Goal: Communication & Community: Connect with others

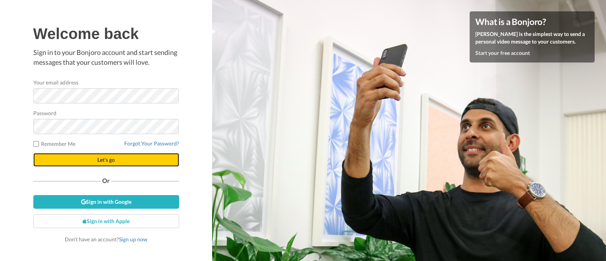
click at [100, 155] on button "Let's go" at bounding box center [106, 160] width 146 height 14
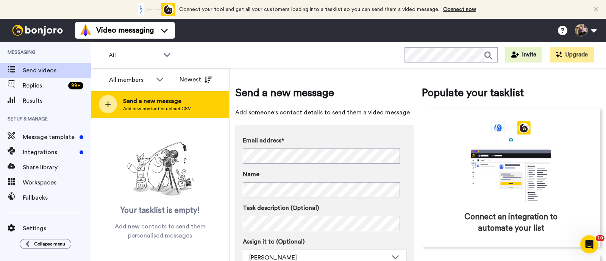
click at [207, 102] on div "Send a new message Add new contact or upload CSV" at bounding box center [159, 104] width 137 height 27
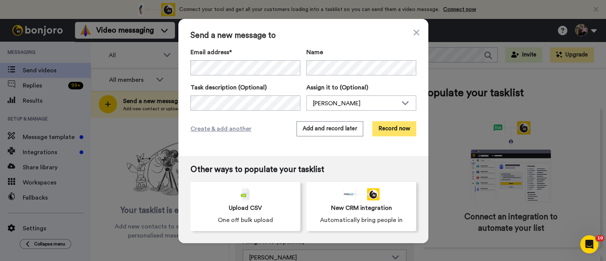
click at [404, 126] on button "Record now" at bounding box center [394, 128] width 44 height 15
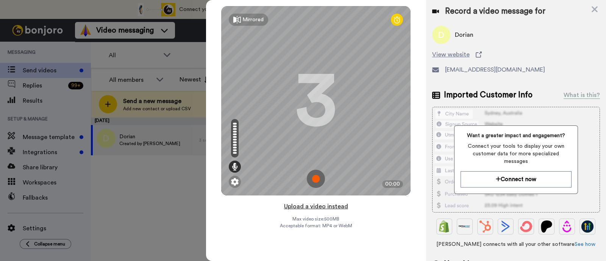
click at [327, 206] on button "Upload a video instead" at bounding box center [316, 206] width 69 height 10
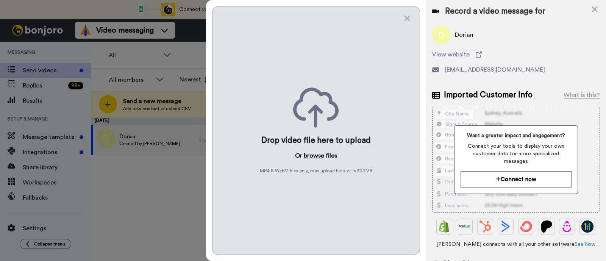
click at [311, 157] on button "browse" at bounding box center [314, 155] width 20 height 9
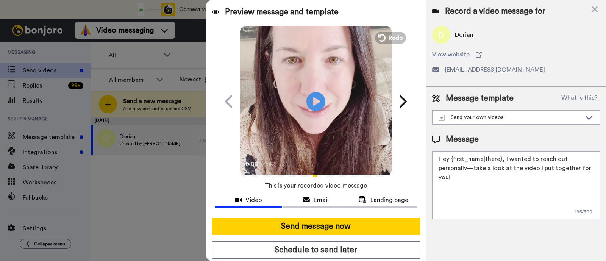
drag, startPoint x: 572, startPoint y: 172, endPoint x: 504, endPoint y: 155, distance: 70.8
click at [484, 155] on textarea "Hey {first_name|there}, I wanted to reach out personally—take a look at the vid…" at bounding box center [516, 185] width 168 height 68
paste textarea "welcome to SLP Elevate! I created a video welcome for you! Feel free to click r…"
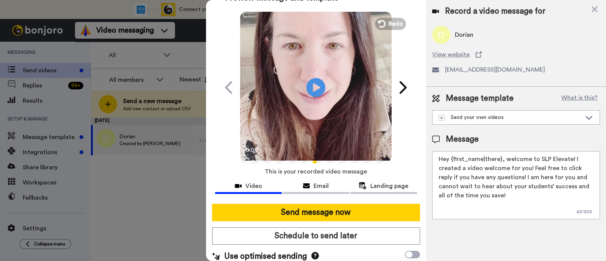
scroll to position [20, 0]
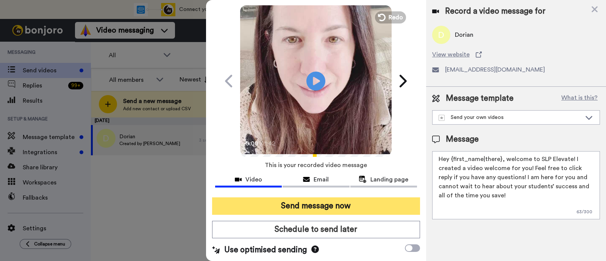
type textarea "Hey {first_name|there}, welcome to SLP Elevate! I created a video welcome for y…"
click at [354, 202] on button "Send message now" at bounding box center [316, 205] width 208 height 17
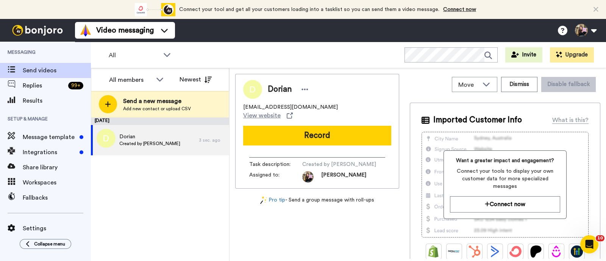
scroll to position [0, 0]
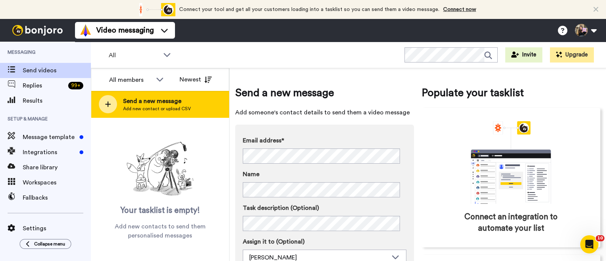
click at [186, 99] on span "Send a new message" at bounding box center [157, 101] width 68 height 9
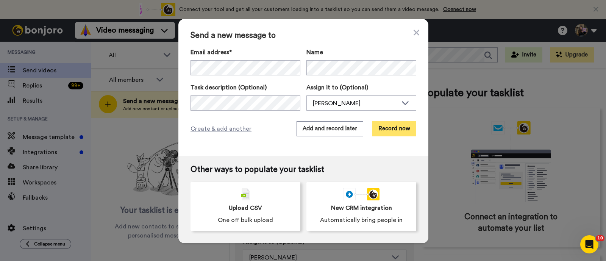
click at [403, 127] on button "Record now" at bounding box center [394, 128] width 44 height 15
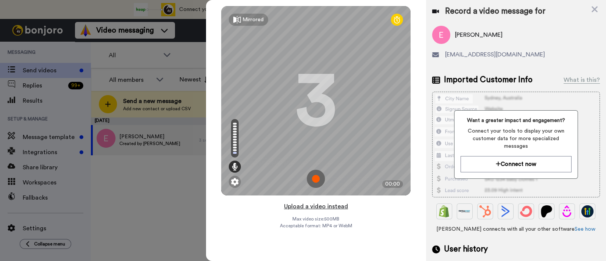
click at [339, 205] on button "Upload a video instead" at bounding box center [316, 206] width 69 height 10
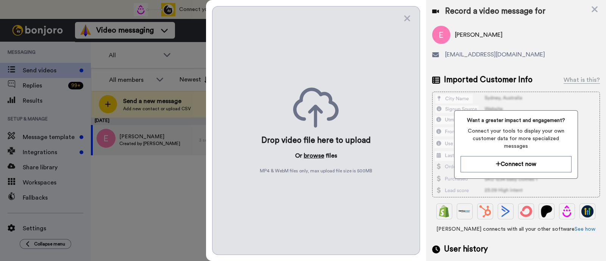
click at [314, 158] on button "browse" at bounding box center [314, 155] width 20 height 9
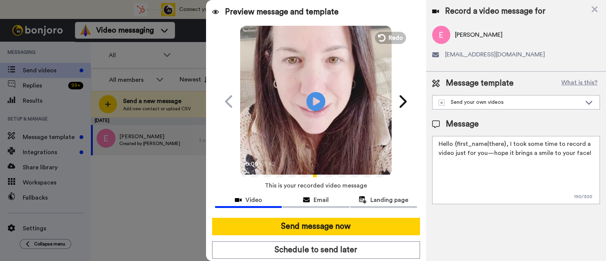
drag, startPoint x: 591, startPoint y: 152, endPoint x: 507, endPoint y: 136, distance: 85.2
click at [507, 136] on textarea "Hello {first_name|there}, I took some time to record a video just for you—hope …" at bounding box center [516, 170] width 168 height 68
paste textarea "welcome to SLP Elevate! I created a video welcome for you! Feel free to click r…"
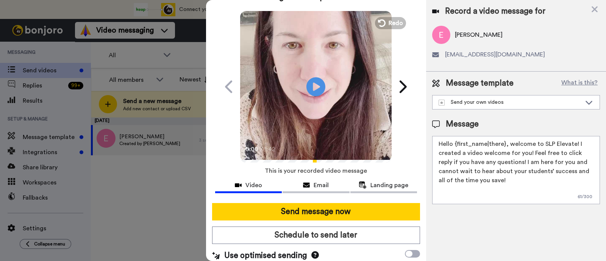
scroll to position [20, 0]
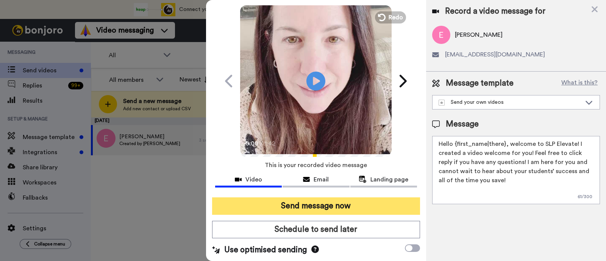
type textarea "Hello {first_name|there}, welcome to SLP Elevate! I created a video welcome for…"
click at [391, 206] on button "Send message now" at bounding box center [316, 205] width 208 height 17
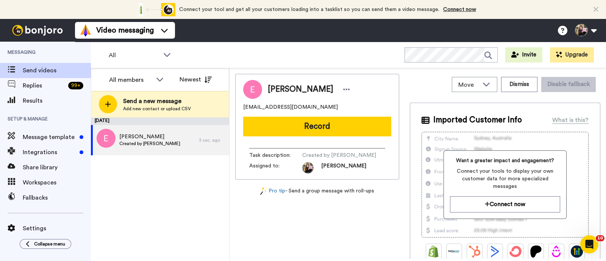
scroll to position [0, 0]
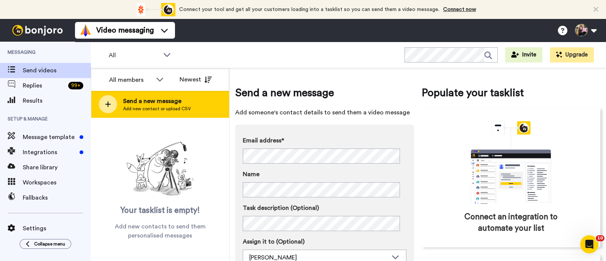
click at [183, 106] on span "Add new contact or upload CSV" at bounding box center [157, 109] width 68 height 6
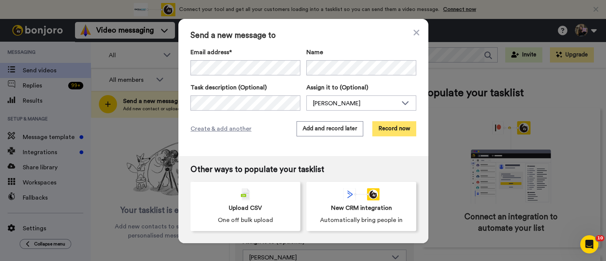
click at [386, 126] on button "Record now" at bounding box center [394, 128] width 44 height 15
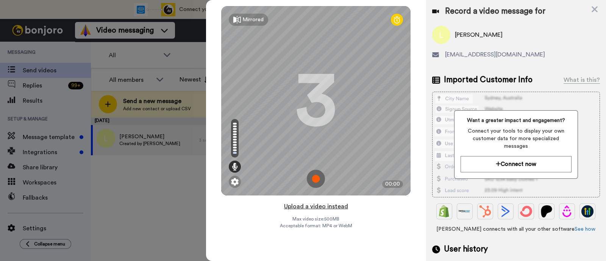
click at [337, 203] on button "Upload a video instead" at bounding box center [316, 206] width 69 height 10
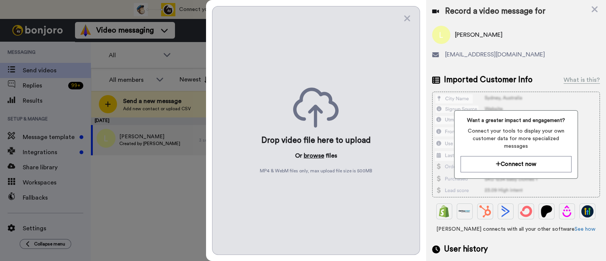
click at [307, 156] on button "browse" at bounding box center [314, 155] width 20 height 9
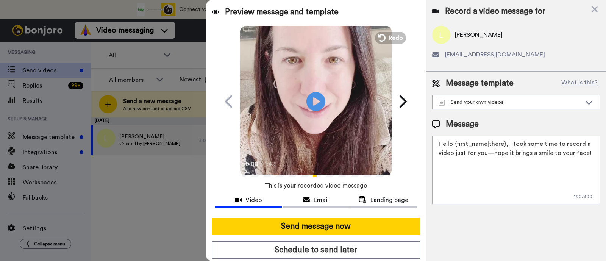
drag, startPoint x: 592, startPoint y: 153, endPoint x: 507, endPoint y: 143, distance: 86.2
click at [507, 143] on textarea "Hello {first_name|there}, I took some time to record a video just for you—hope …" at bounding box center [516, 170] width 168 height 68
paste textarea "welcome to SLP Elevate! I created a video welcome for you! Feel free to click r…"
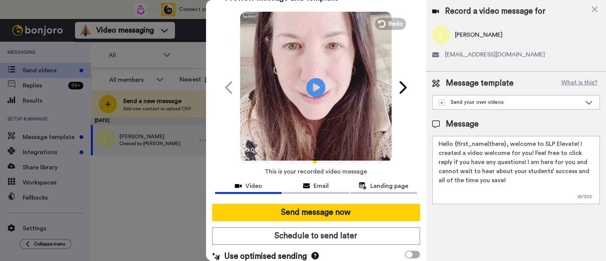
scroll to position [20, 0]
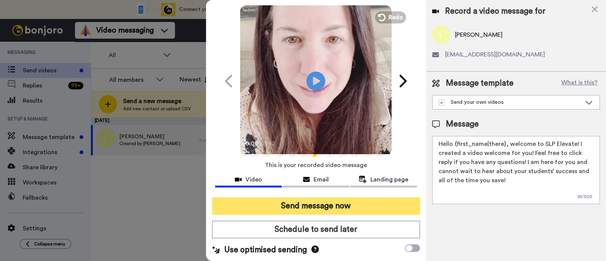
type textarea "Hello {first_name|there}, welcome to SLP Elevate! I created a video welcome for…"
click at [395, 213] on button "Send message now" at bounding box center [316, 205] width 208 height 17
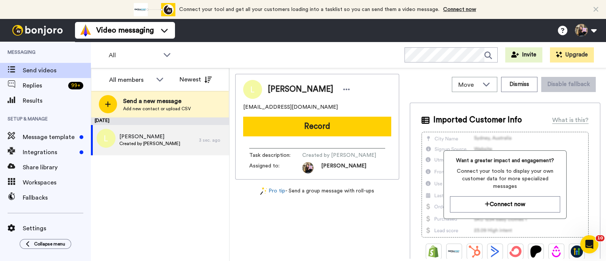
scroll to position [0, 0]
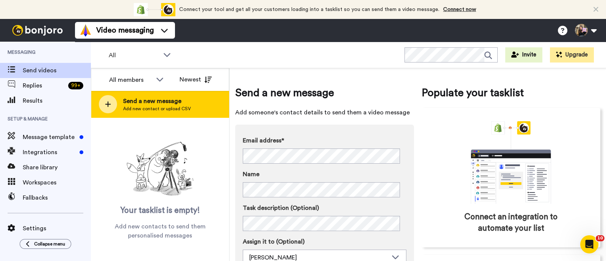
click at [183, 111] on span "Add new contact or upload CSV" at bounding box center [157, 109] width 68 height 6
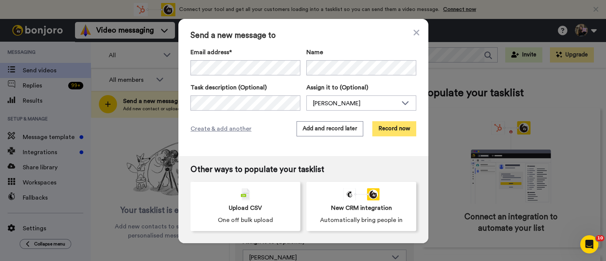
click at [389, 132] on button "Record now" at bounding box center [394, 128] width 44 height 15
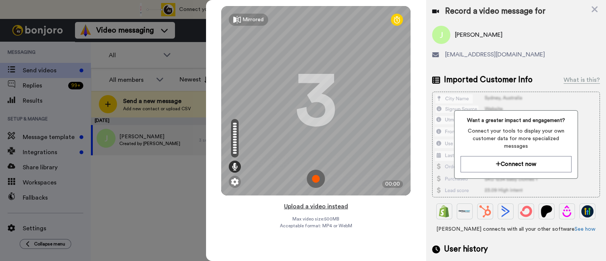
click at [341, 207] on button "Upload a video instead" at bounding box center [316, 206] width 69 height 10
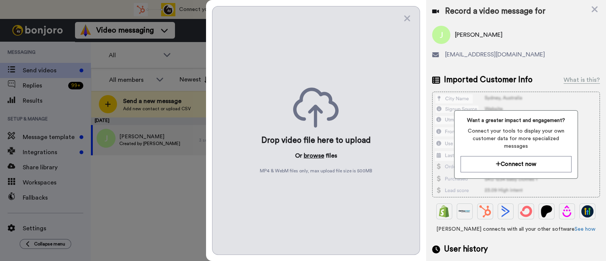
click at [314, 156] on button "browse" at bounding box center [314, 155] width 20 height 9
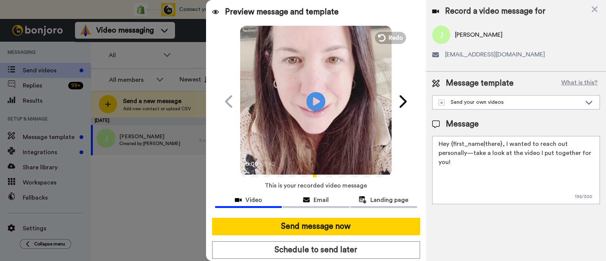
drag, startPoint x: 581, startPoint y: 153, endPoint x: 503, endPoint y: 135, distance: 80.1
click at [503, 136] on textarea "Hey {first_name|there}, I wanted to reach out personally—take a look at the vid…" at bounding box center [516, 170] width 168 height 68
paste textarea "welcome to SLP Elevate! I created a video welcome for you! Feel free to click r…"
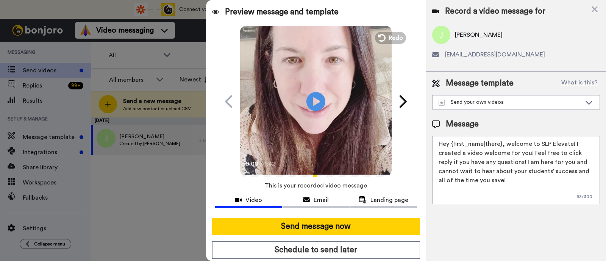
scroll to position [20, 0]
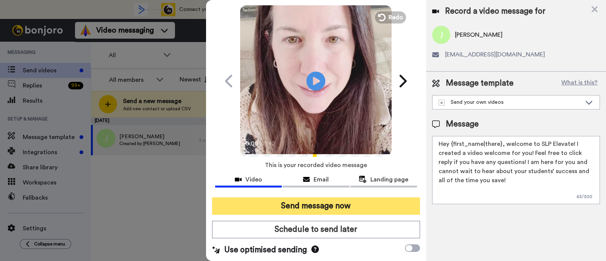
type textarea "Hey {first_name|there}, welcome to SLP Elevate! I created a video welcome for y…"
click at [340, 208] on button "Send message now" at bounding box center [316, 205] width 208 height 17
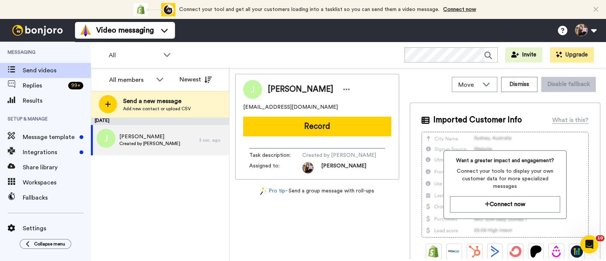
scroll to position [0, 0]
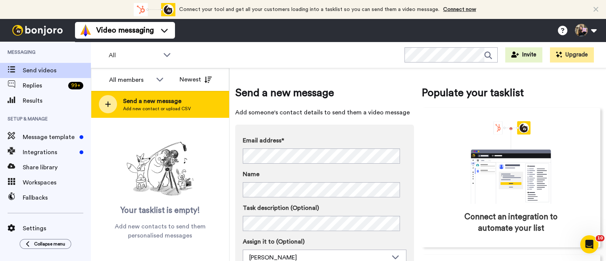
click at [187, 109] on span "Add new contact or upload CSV" at bounding box center [157, 109] width 68 height 6
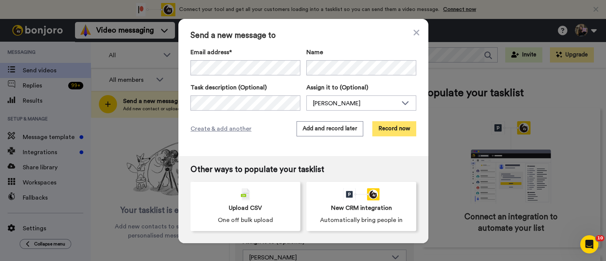
click at [390, 129] on button "Record now" at bounding box center [394, 128] width 44 height 15
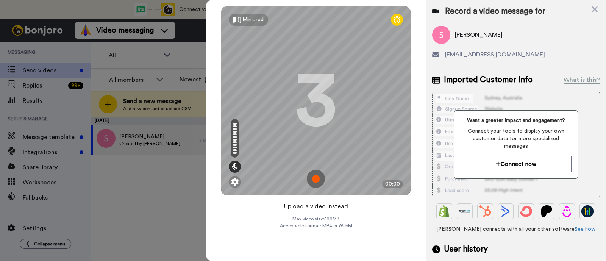
click at [326, 209] on button "Upload a video instead" at bounding box center [316, 206] width 69 height 10
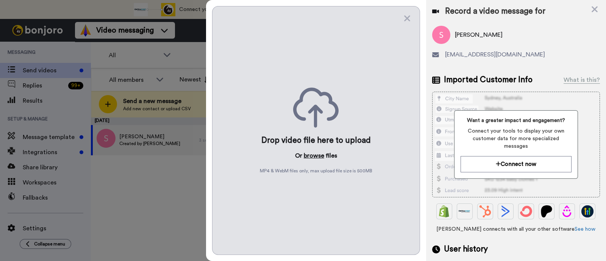
click at [310, 153] on button "browse" at bounding box center [314, 155] width 20 height 9
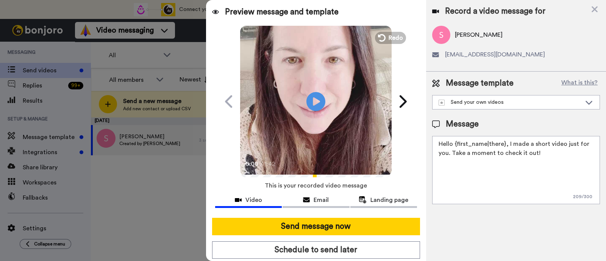
drag, startPoint x: 516, startPoint y: 153, endPoint x: 506, endPoint y: 147, distance: 11.4
click at [506, 147] on textarea "Hello {first_name|there}, I made a short video just for you. Take a moment to c…" at bounding box center [516, 170] width 168 height 68
paste textarea "welcome to SLP Elevate! I created a video welcome for you! Feel free to click r…"
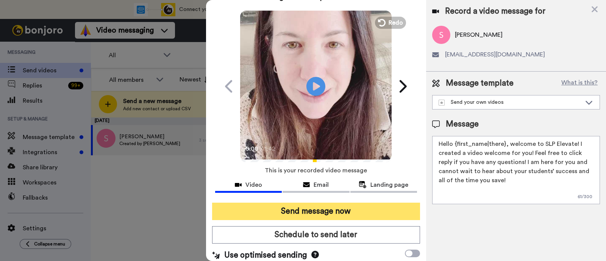
scroll to position [20, 0]
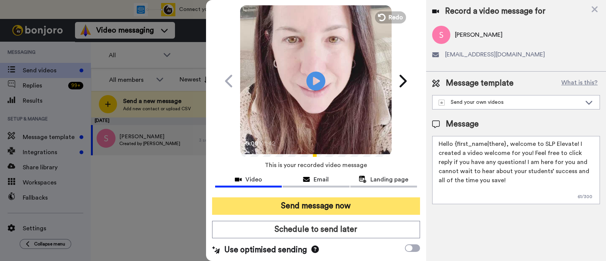
type textarea "Hello {first_name|there}, welcome to SLP Elevate! I created a video welcome for…"
click at [373, 202] on button "Send message now" at bounding box center [316, 205] width 208 height 17
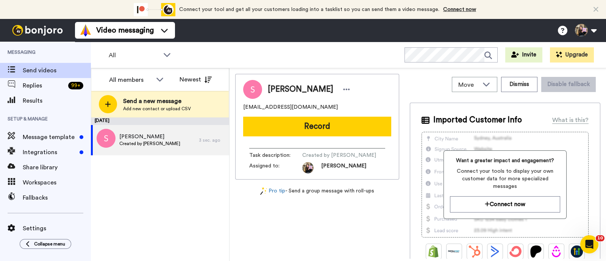
scroll to position [0, 0]
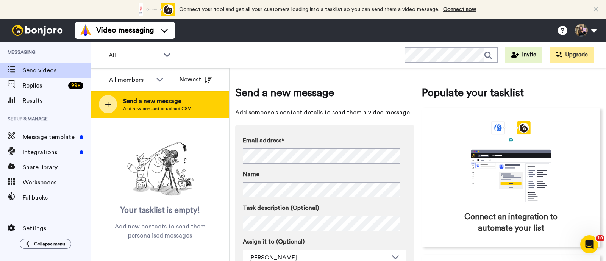
click at [218, 102] on div "Send a new message Add new contact or upload CSV" at bounding box center [159, 104] width 137 height 27
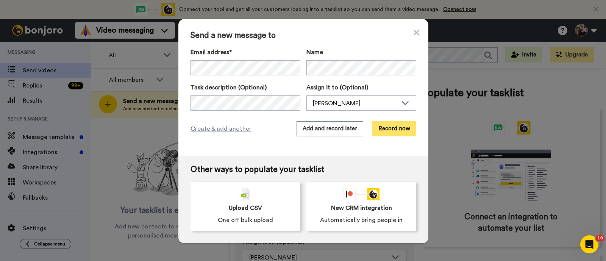
click at [384, 130] on button "Record now" at bounding box center [394, 128] width 44 height 15
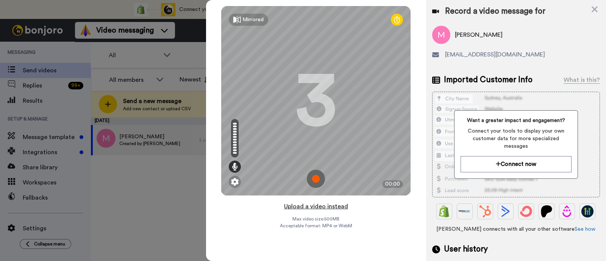
click at [334, 206] on button "Upload a video instead" at bounding box center [316, 206] width 69 height 10
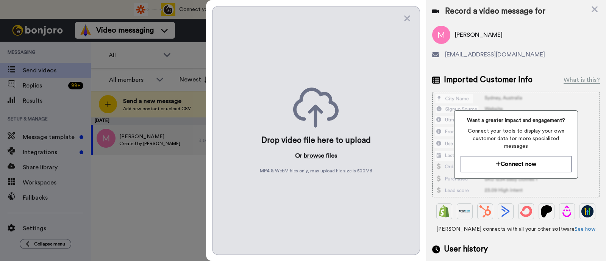
click at [316, 156] on button "browse" at bounding box center [314, 155] width 20 height 9
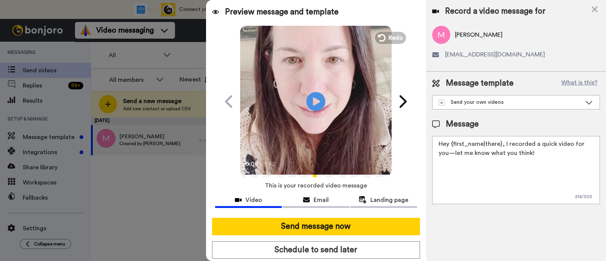
drag, startPoint x: 540, startPoint y: 163, endPoint x: 502, endPoint y: 145, distance: 41.3
click at [502, 145] on textarea "Hey {first_name|there}, I recorded a quick video for you—let me know what you t…" at bounding box center [516, 170] width 168 height 68
paste textarea "welcome to SLP Elevate! I created a video welcome for you! Feel free to click r…"
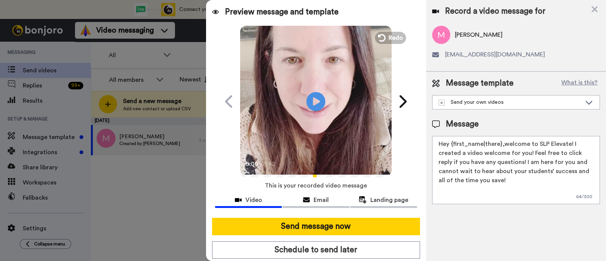
click at [502, 145] on textarea "Hey {first_name|there},welcome to SLP Elevate! I created a video welcome for yo…" at bounding box center [516, 170] width 168 height 68
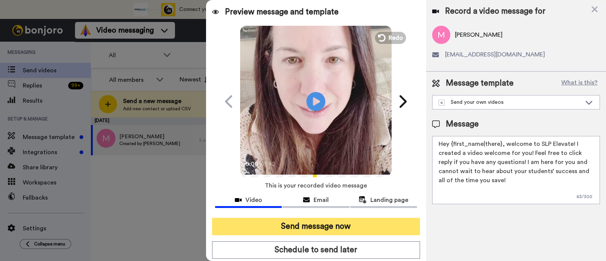
type textarea "Hey {first_name|there}, welcome to SLP Elevate! I created a video welcome for y…"
click at [398, 228] on button "Send message now" at bounding box center [316, 226] width 208 height 17
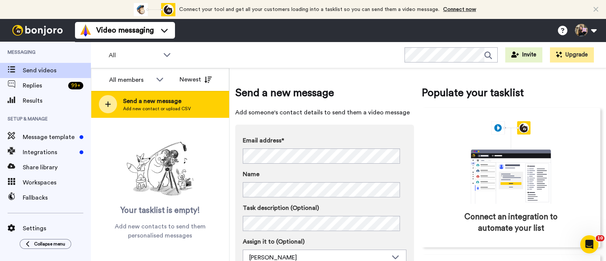
click at [172, 102] on span "Send a new message" at bounding box center [157, 101] width 68 height 9
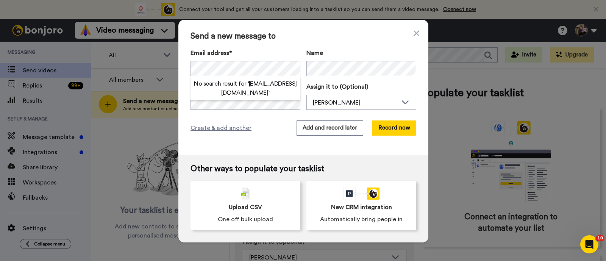
click at [366, 76] on div "Email address* No search result for ‘ [EMAIL_ADDRESS][DOMAIN_NAME] ’ Name Task …" at bounding box center [304, 78] width 226 height 61
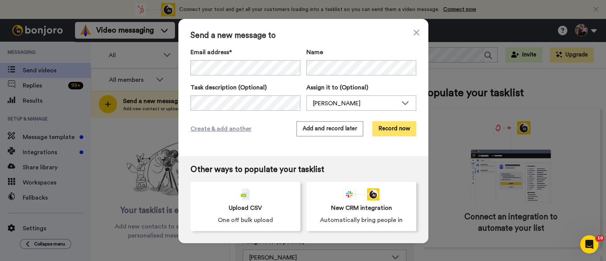
click at [377, 124] on button "Record now" at bounding box center [394, 128] width 44 height 15
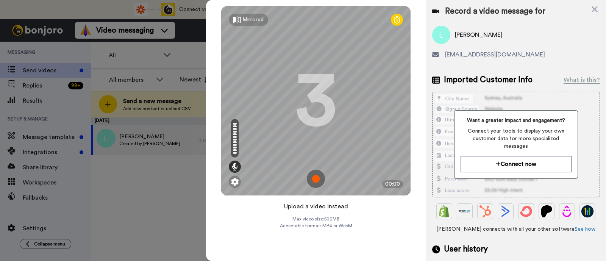
click at [334, 205] on button "Upload a video instead" at bounding box center [316, 206] width 69 height 10
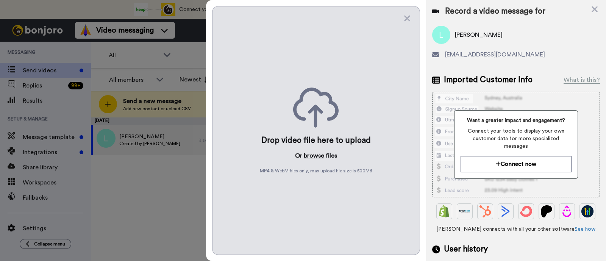
click at [314, 154] on button "browse" at bounding box center [314, 155] width 20 height 9
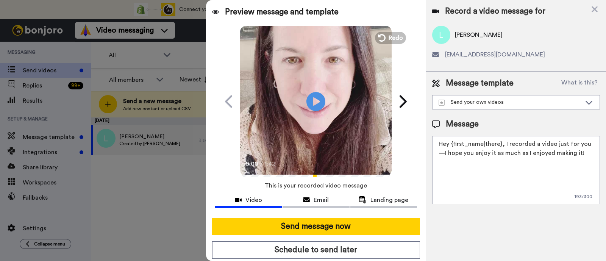
drag, startPoint x: 576, startPoint y: 155, endPoint x: 504, endPoint y: 145, distance: 73.4
click at [504, 145] on textarea "Hey {first_name|there}, I recorded a video just for you—I hope you enjoy it as …" at bounding box center [516, 170] width 168 height 68
paste textarea "welcome to SLP Elevate! I created a video welcome for you! Feel free to click r…"
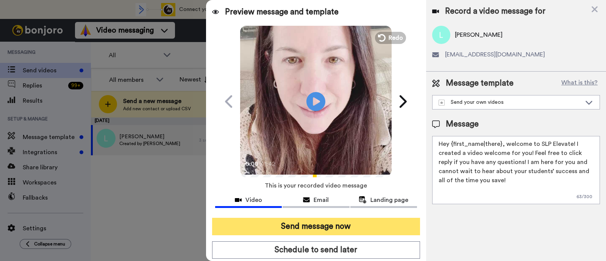
type textarea "Hey {first_name|there}, welcome to SLP Elevate! I created a video welcome for y…"
click at [402, 221] on button "Send message now" at bounding box center [316, 226] width 208 height 17
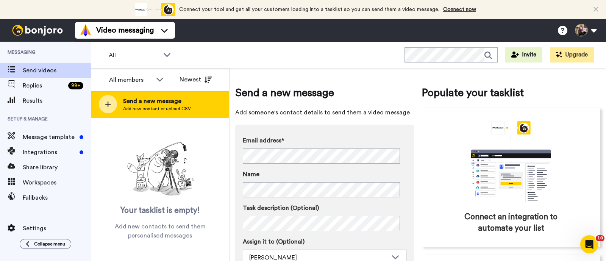
click at [177, 106] on span "Add new contact or upload CSV" at bounding box center [157, 109] width 68 height 6
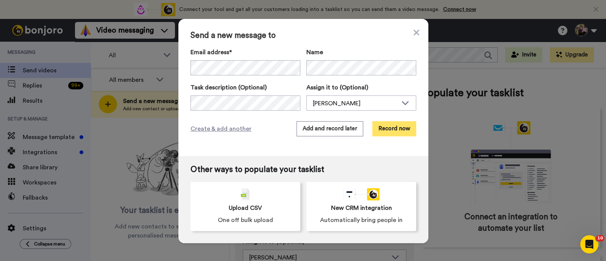
click at [390, 123] on button "Record now" at bounding box center [394, 128] width 44 height 15
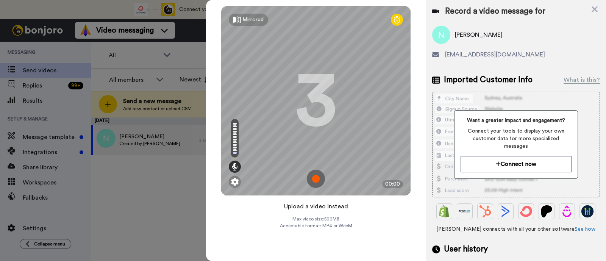
click at [345, 208] on button "Upload a video instead" at bounding box center [316, 206] width 69 height 10
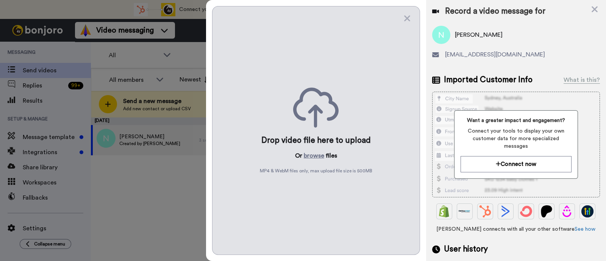
click at [312, 150] on div "Drop video file here to upload Or browse files MP4 & WebM files only, max uploa…" at bounding box center [316, 130] width 208 height 249
click at [309, 156] on button "browse" at bounding box center [314, 155] width 20 height 9
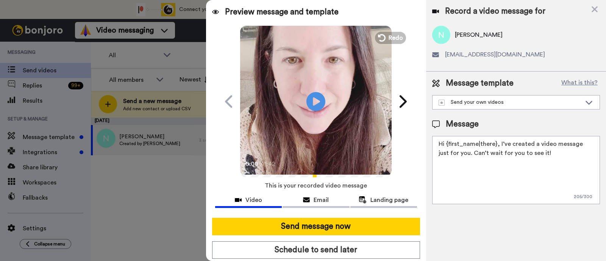
drag, startPoint x: 546, startPoint y: 153, endPoint x: 499, endPoint y: 138, distance: 49.2
click at [499, 138] on textarea "Hi {first_name|there}, I’ve created a video message just for you. Can’t wait fo…" at bounding box center [516, 170] width 168 height 68
paste textarea "welcome to SLP Elevate! I created a video welcome for you! Feel free to click r…"
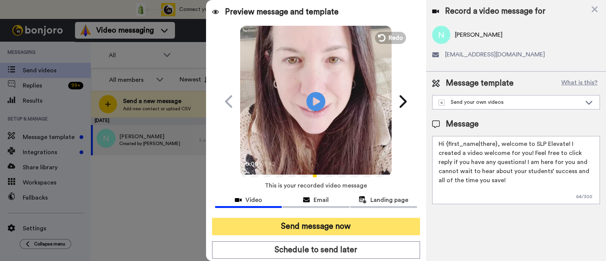
type textarea "Hi {first_name|there}, welcome to SLP Elevate! I created a video welcome for yo…"
click at [389, 226] on button "Send message now" at bounding box center [316, 226] width 208 height 17
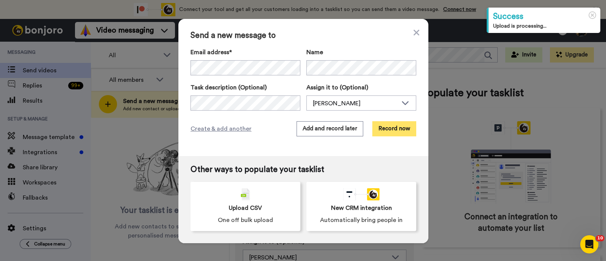
click at [382, 126] on button "Record now" at bounding box center [394, 128] width 44 height 15
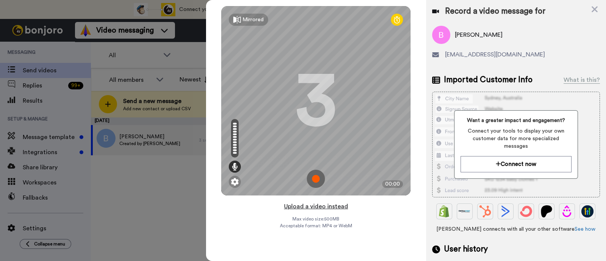
click at [335, 210] on button "Upload a video instead" at bounding box center [316, 206] width 69 height 10
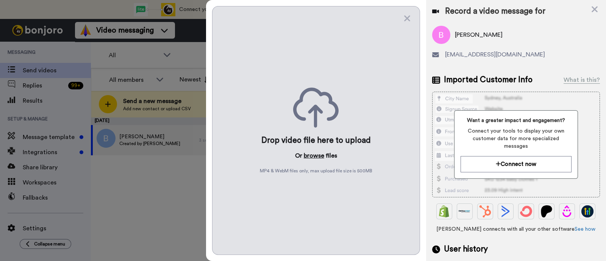
click at [312, 158] on button "browse" at bounding box center [314, 155] width 20 height 9
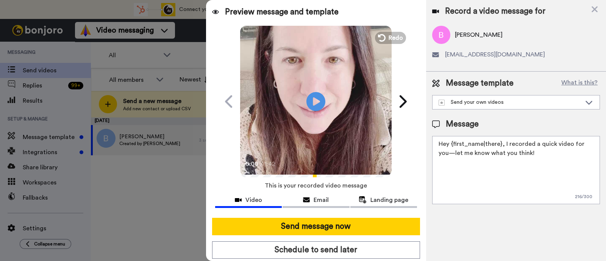
drag, startPoint x: 529, startPoint y: 153, endPoint x: 504, endPoint y: 147, distance: 26.5
click at [504, 147] on textarea "Hey {first_name|there}, I recorded a quick video for you—let me know what you t…" at bounding box center [516, 170] width 168 height 68
paste textarea "welcome to SLP Elevate! I created a video welcome for you! Feel free to click r…"
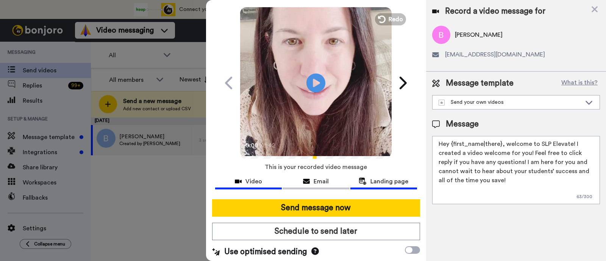
scroll to position [20, 0]
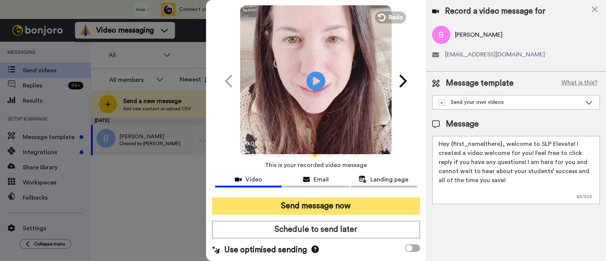
type textarea "Hey {first_name|there}, welcome to SLP Elevate! I created a video welcome for y…"
click at [392, 207] on button "Send message now" at bounding box center [316, 205] width 208 height 17
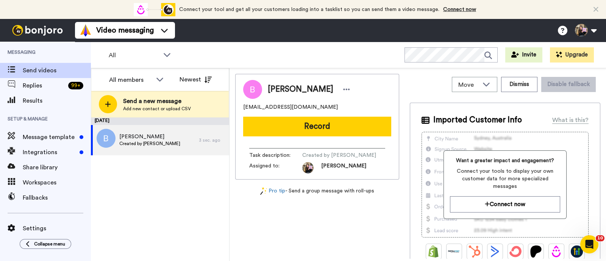
scroll to position [0, 0]
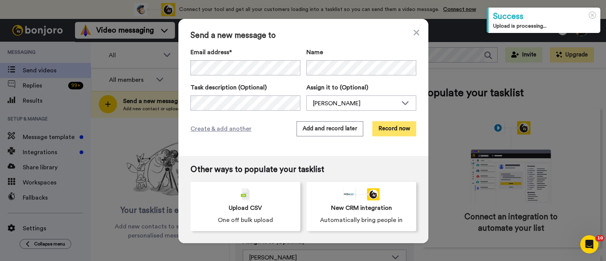
click at [386, 126] on button "Record now" at bounding box center [394, 128] width 44 height 15
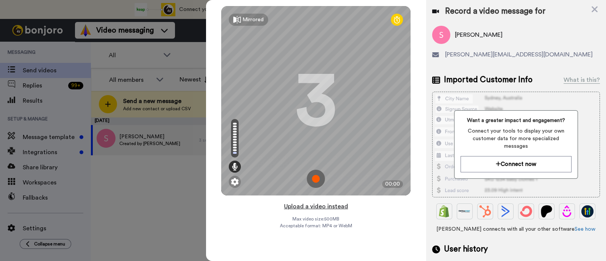
click at [345, 208] on button "Upload a video instead" at bounding box center [316, 206] width 69 height 10
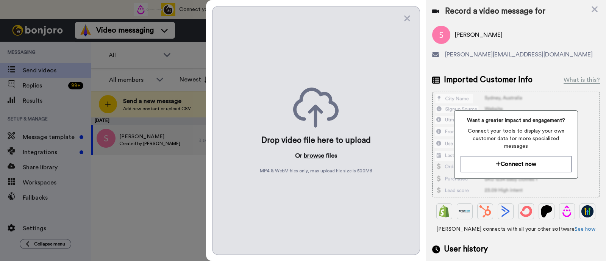
click at [312, 153] on button "browse" at bounding box center [314, 155] width 20 height 9
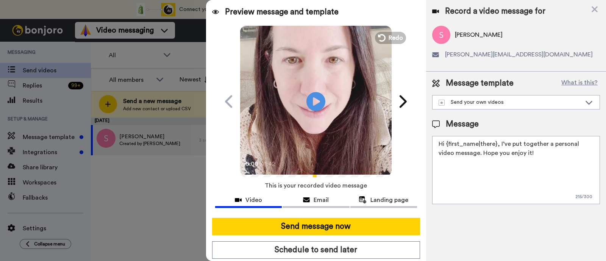
drag, startPoint x: 525, startPoint y: 151, endPoint x: 499, endPoint y: 145, distance: 26.3
click at [499, 145] on textarea "Hi {first_name|there}, I’ve put together a personal video message. Hope you enj…" at bounding box center [516, 170] width 168 height 68
paste textarea "welcome to SLP Elevate! I created a video welcome for you! Feel free to click r…"
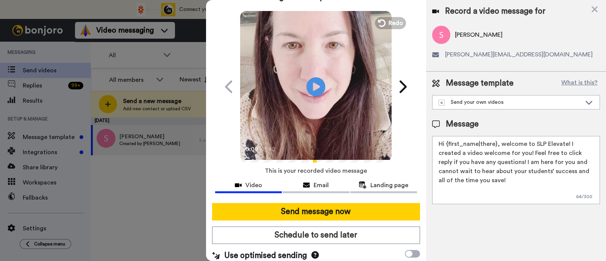
scroll to position [20, 0]
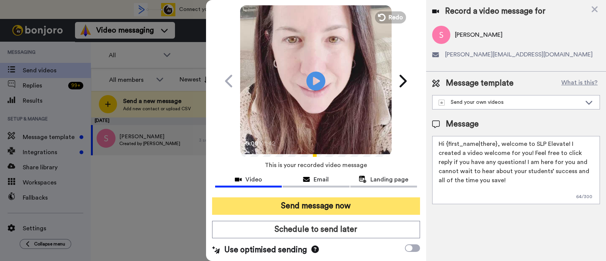
type textarea "Hi {first_name|there}, welcome to SLP Elevate! I created a video welcome for yo…"
click at [397, 203] on button "Send message now" at bounding box center [316, 205] width 208 height 17
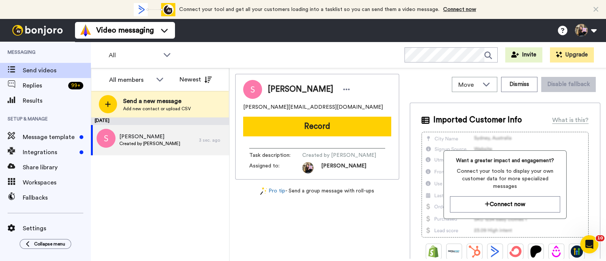
scroll to position [0, 0]
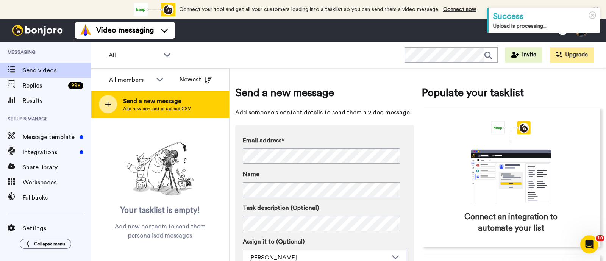
click at [161, 102] on span "Send a new message" at bounding box center [157, 101] width 68 height 9
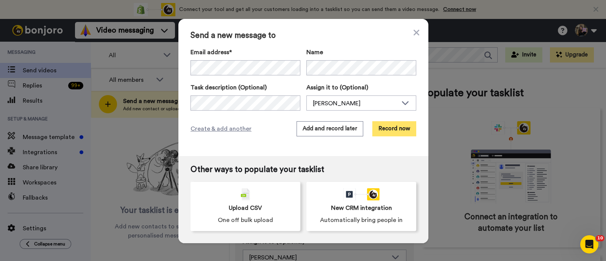
click at [386, 130] on button "Record now" at bounding box center [394, 128] width 44 height 15
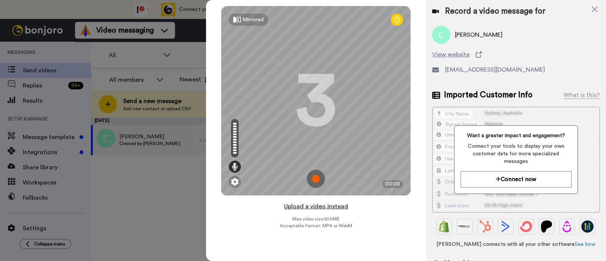
click at [319, 205] on button "Upload a video instead" at bounding box center [316, 206] width 69 height 10
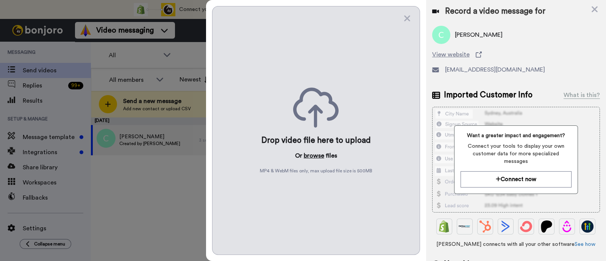
click at [320, 154] on button "browse" at bounding box center [314, 155] width 20 height 9
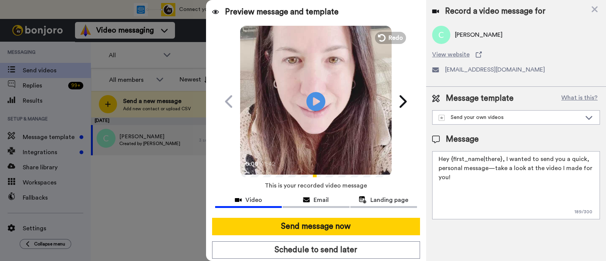
drag, startPoint x: 499, startPoint y: 180, endPoint x: 503, endPoint y: 159, distance: 21.7
click at [503, 159] on textarea "Hey {first_name|there}, I wanted to send you a quick, personal message—take a l…" at bounding box center [516, 185] width 168 height 68
paste textarea "welcome to SLP Elevate! I created a video welcome for you! Feel free to click r…"
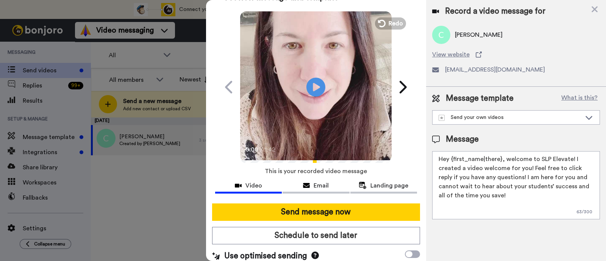
scroll to position [20, 0]
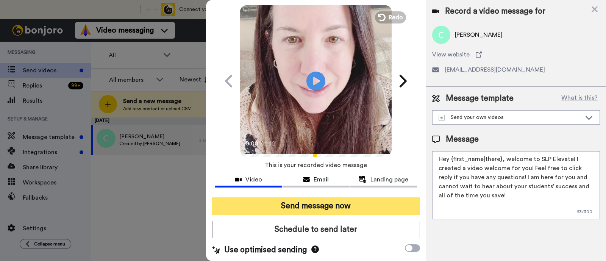
type textarea "Hey {first_name|there}, welcome to SLP Elevate! I created a video welcome for y…"
click at [377, 201] on button "Send message now" at bounding box center [316, 205] width 208 height 17
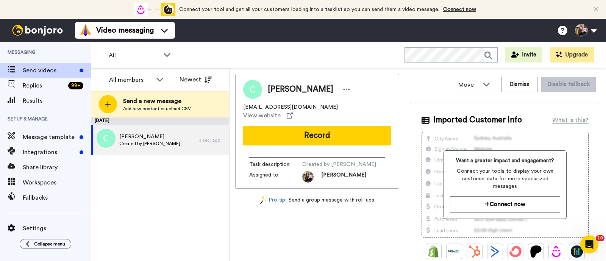
scroll to position [0, 0]
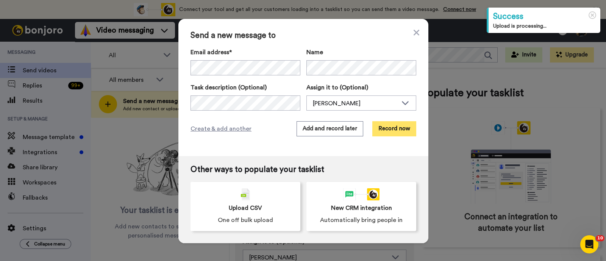
click at [381, 127] on button "Record now" at bounding box center [394, 128] width 44 height 15
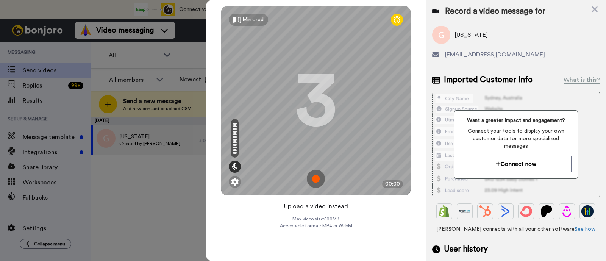
click at [323, 208] on button "Upload a video instead" at bounding box center [316, 206] width 69 height 10
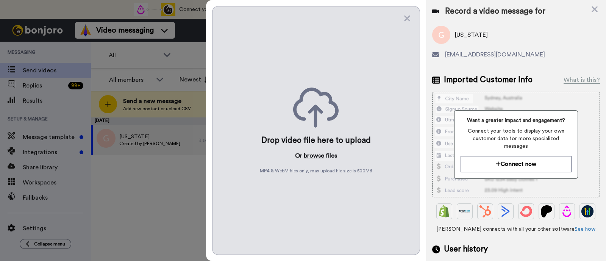
click at [317, 154] on button "browse" at bounding box center [314, 155] width 20 height 9
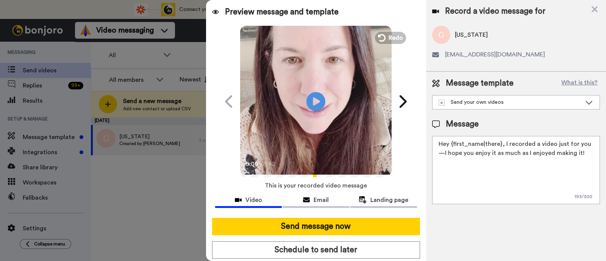
drag, startPoint x: 582, startPoint y: 151, endPoint x: 503, endPoint y: 136, distance: 80.3
click at [503, 136] on textarea "Hey {first_name|there}, I recorded a video just for you—I hope you enjoy it as …" at bounding box center [516, 170] width 168 height 68
paste textarea "welcome to SLP Elevate! I created a video welcome for you! Feel free to click r…"
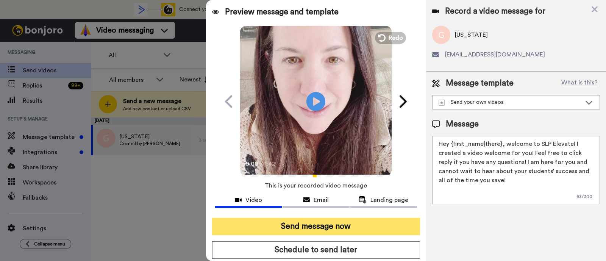
type textarea "Hey {first_name|there}, welcome to SLP Elevate! I created a video welcome for y…"
click at [398, 217] on div "Preview message and template Play/Pause 0:00 / 1:42 You’ll want to see this, Ge…" at bounding box center [316, 130] width 220 height 261
click at [387, 222] on button "Send message now" at bounding box center [316, 226] width 208 height 17
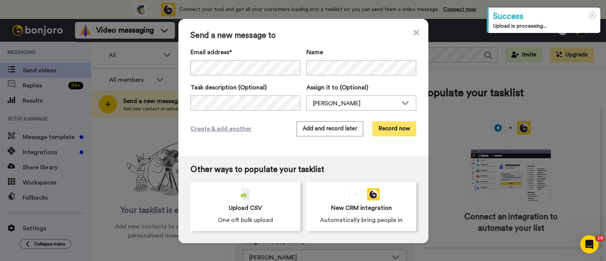
click at [389, 128] on button "Record now" at bounding box center [394, 128] width 44 height 15
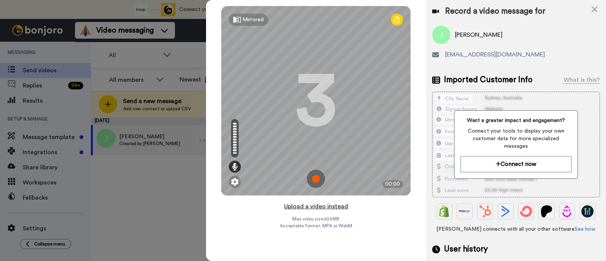
click at [343, 209] on button "Upload a video instead" at bounding box center [316, 206] width 69 height 10
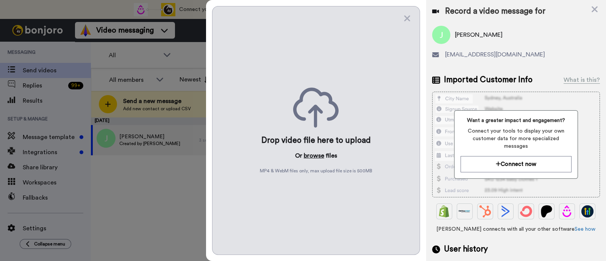
click at [320, 160] on button "browse" at bounding box center [314, 155] width 20 height 9
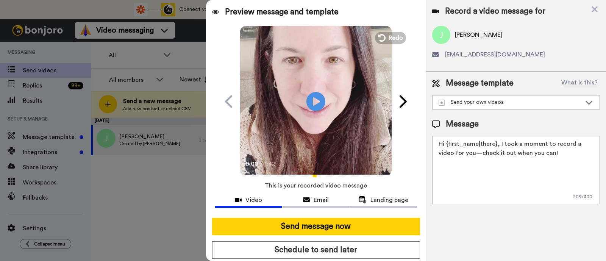
drag, startPoint x: 562, startPoint y: 155, endPoint x: 498, endPoint y: 147, distance: 65.0
click at [498, 147] on textarea "Hi {first_name|there}, I took a moment to record a video for you—check it out w…" at bounding box center [516, 170] width 168 height 68
paste textarea "welcome to SLP Elevate! I created a video welcome for you! Feel free to click r…"
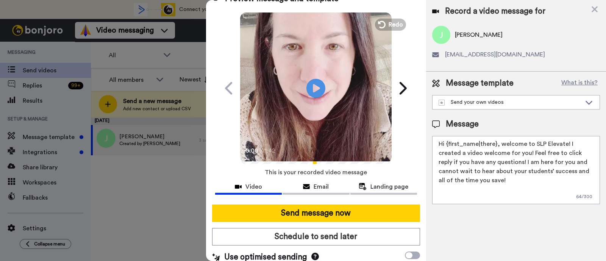
scroll to position [20, 0]
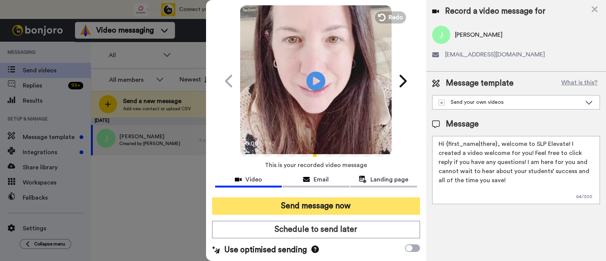
type textarea "Hi {first_name|there}, welcome to SLP Elevate! I created a video welcome for yo…"
click at [360, 201] on button "Send message now" at bounding box center [316, 205] width 208 height 17
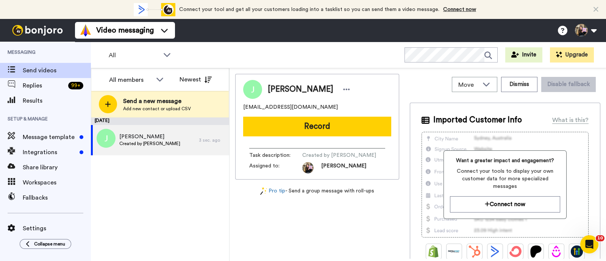
scroll to position [0, 0]
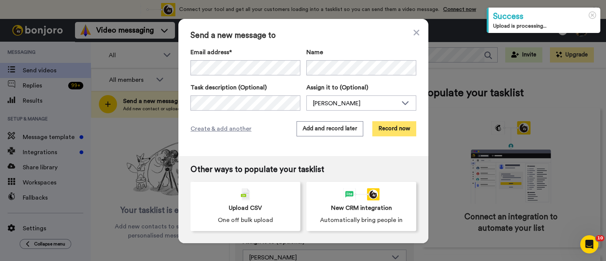
click at [394, 131] on button "Record now" at bounding box center [394, 128] width 44 height 15
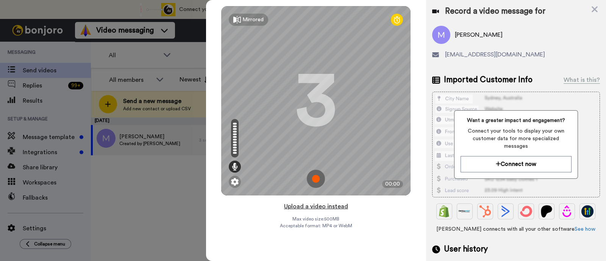
click at [340, 202] on button "Upload a video instead" at bounding box center [316, 206] width 69 height 10
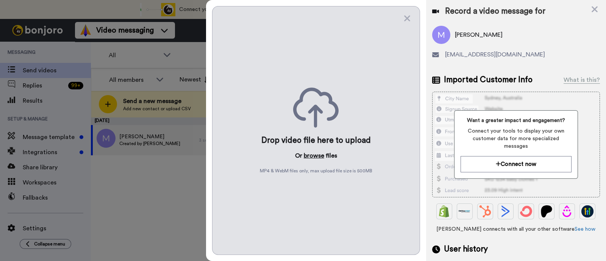
click at [311, 158] on button "browse" at bounding box center [314, 155] width 20 height 9
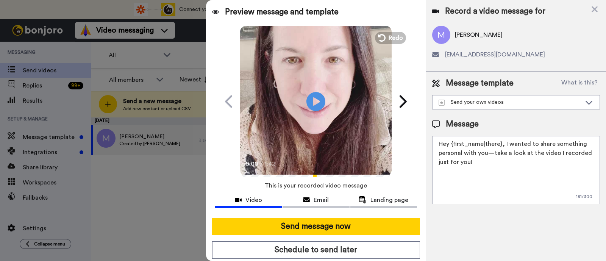
drag, startPoint x: 510, startPoint y: 161, endPoint x: 503, endPoint y: 147, distance: 15.8
click at [503, 147] on textarea "Hey {first_name|there}, I wanted to share something personal with you—take a lo…" at bounding box center [516, 170] width 168 height 68
paste textarea "welcome to SLP Elevate! I created a video welcome for you! Feel free to click r…"
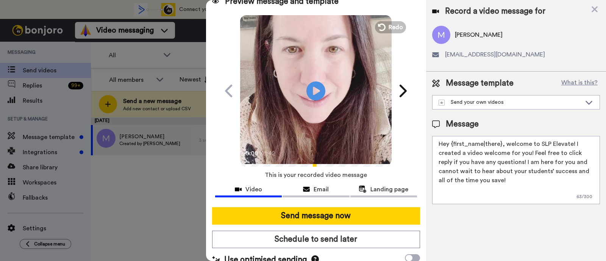
scroll to position [20, 0]
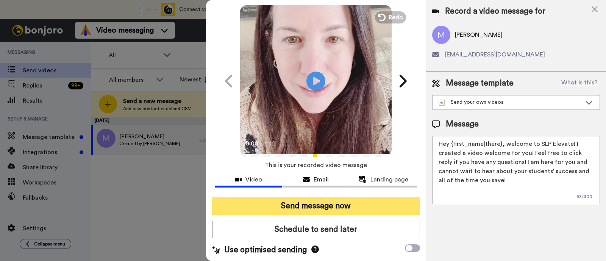
type textarea "Hey {first_name|there}, welcome to SLP Elevate! I created a video welcome for y…"
click at [353, 203] on button "Send message now" at bounding box center [316, 205] width 208 height 17
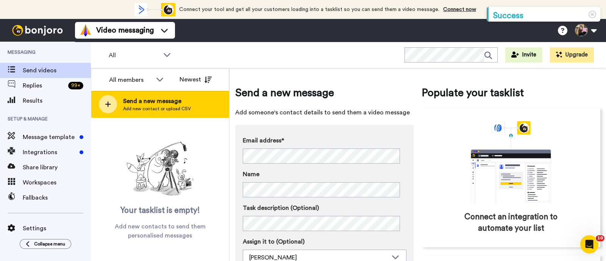
click at [182, 107] on span "Add new contact or upload CSV" at bounding box center [157, 109] width 68 height 6
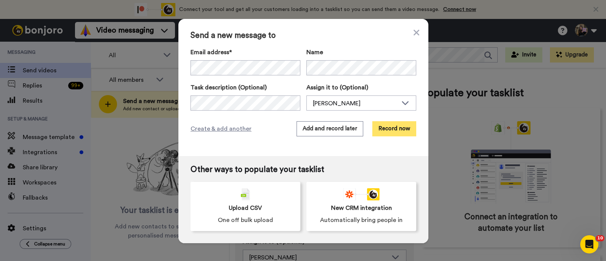
click at [383, 128] on button "Record now" at bounding box center [394, 128] width 44 height 15
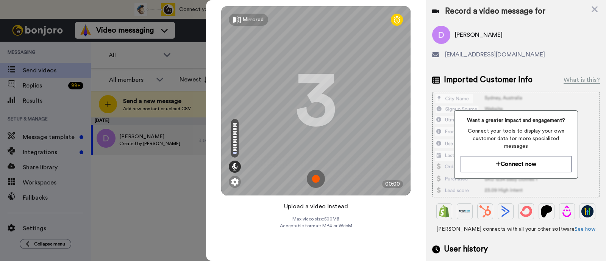
click at [307, 206] on button "Upload a video instead" at bounding box center [316, 206] width 69 height 10
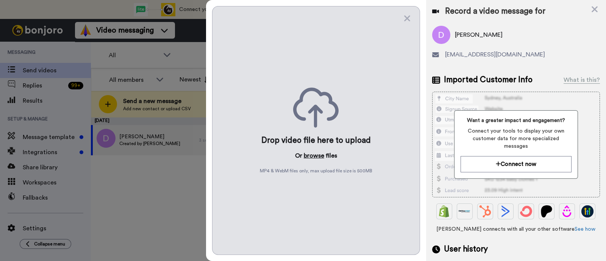
click at [315, 151] on button "browse" at bounding box center [314, 155] width 20 height 9
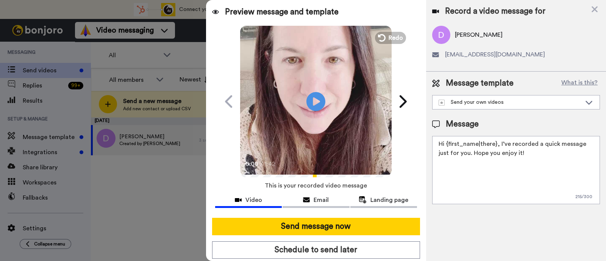
drag, startPoint x: 515, startPoint y: 157, endPoint x: 498, endPoint y: 144, distance: 21.7
click at [498, 144] on textarea "Hi {first_name|there}, I’ve recorded a quick message just for you. Hope you enj…" at bounding box center [516, 170] width 168 height 68
paste textarea "welcome to SLP Elevate! I created a video welcome for you! Feel free to click r…"
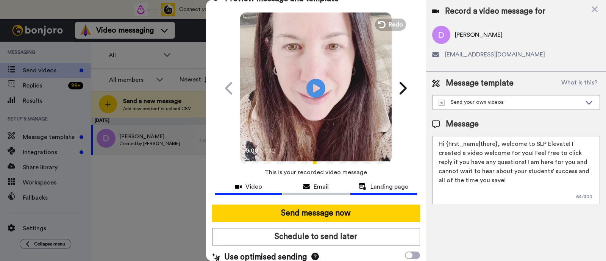
scroll to position [20, 0]
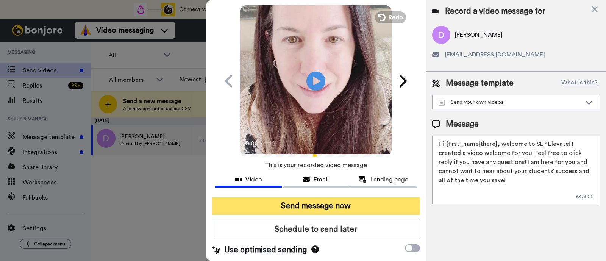
type textarea "Hi {first_name|there}, welcome to SLP Elevate! I created a video welcome for yo…"
click at [356, 203] on button "Send message now" at bounding box center [316, 205] width 208 height 17
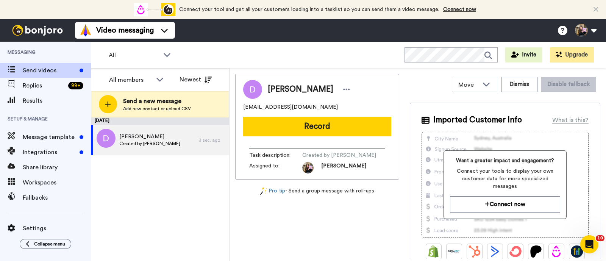
scroll to position [0, 0]
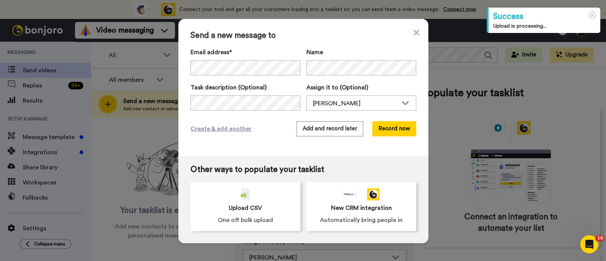
click at [383, 137] on div "Send a new message to Email address* No search result for ‘ danielle.steuber@br…" at bounding box center [303, 87] width 250 height 137
click at [390, 131] on button "Record now" at bounding box center [394, 128] width 44 height 15
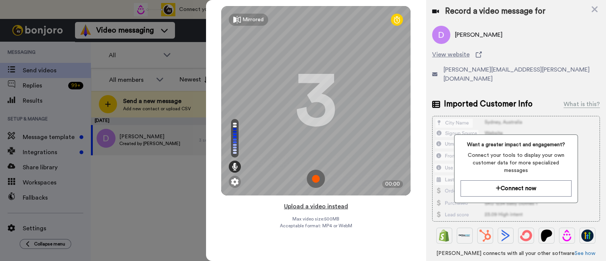
click at [334, 206] on button "Upload a video instead" at bounding box center [316, 206] width 69 height 10
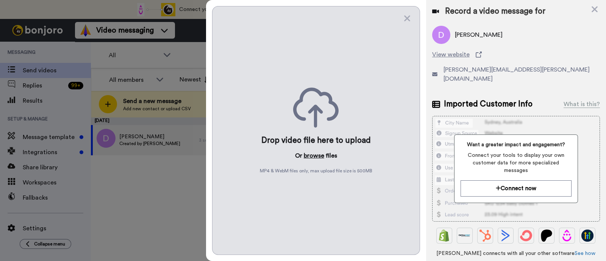
click at [317, 152] on button "browse" at bounding box center [314, 155] width 20 height 9
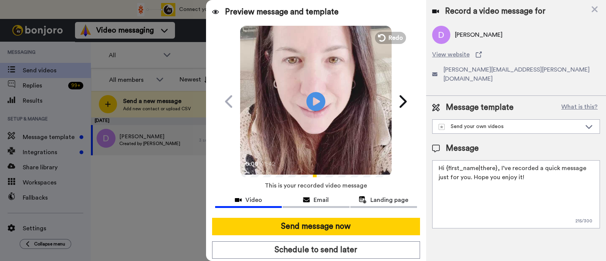
drag, startPoint x: 534, startPoint y: 172, endPoint x: 498, endPoint y: 161, distance: 37.9
click at [498, 161] on textarea "Hi {first_name|there}, I’ve recorded a quick message just for you. Hope you enj…" at bounding box center [516, 194] width 168 height 68
paste textarea "welcome to SLP Elevate! I created a video welcome for you! Feel free to click r…"
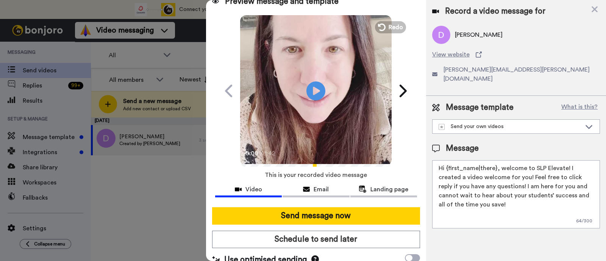
scroll to position [20, 0]
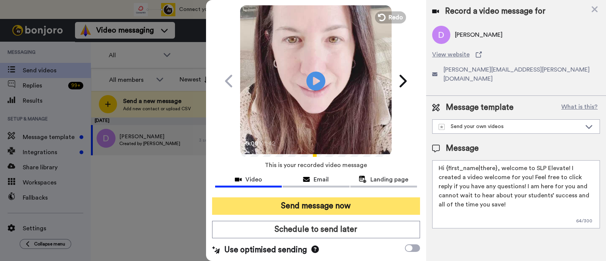
type textarea "Hi {first_name|there}, welcome to SLP Elevate! I created a video welcome for yo…"
click at [361, 203] on button "Send message now" at bounding box center [316, 205] width 208 height 17
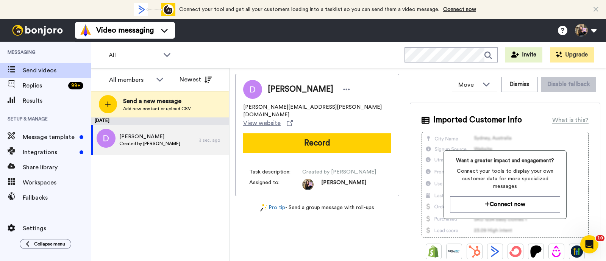
scroll to position [0, 0]
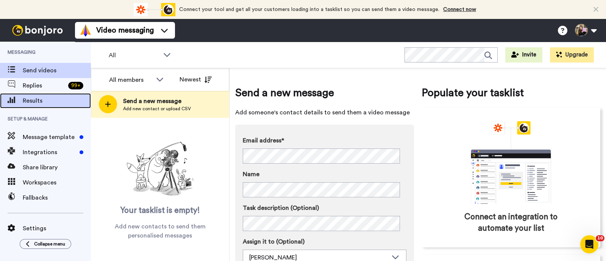
click at [67, 97] on span "Results" at bounding box center [57, 100] width 68 height 9
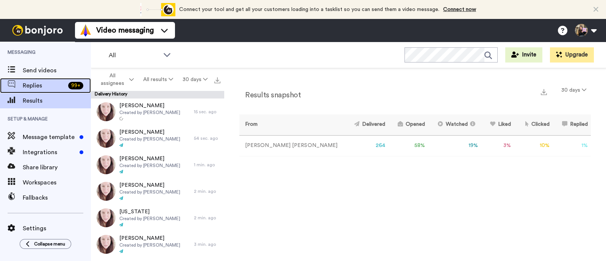
click at [73, 83] on div "99 +" at bounding box center [75, 86] width 15 height 8
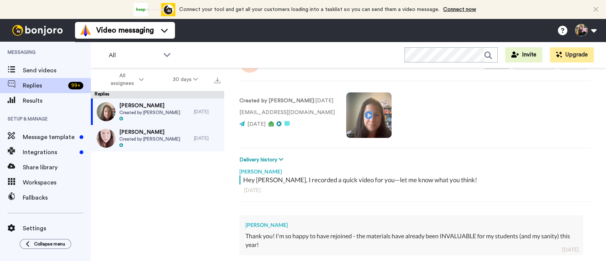
scroll to position [94, 0]
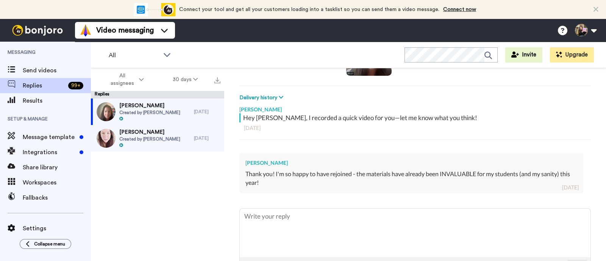
type textarea "x"
click at [58, 60] on span "Messaging" at bounding box center [45, 52] width 91 height 21
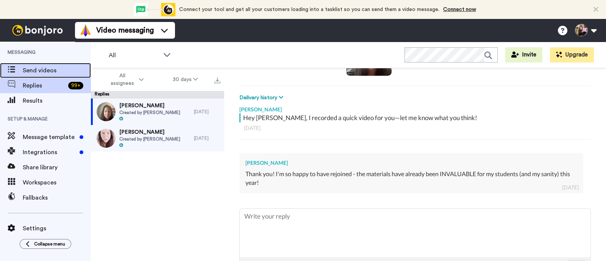
click at [59, 67] on span "Send videos" at bounding box center [57, 70] width 68 height 9
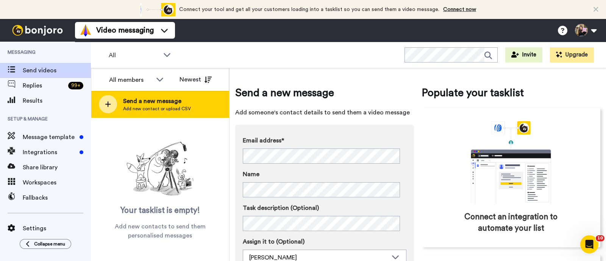
click at [170, 92] on div "Send a new message Add new contact or upload CSV" at bounding box center [159, 104] width 137 height 27
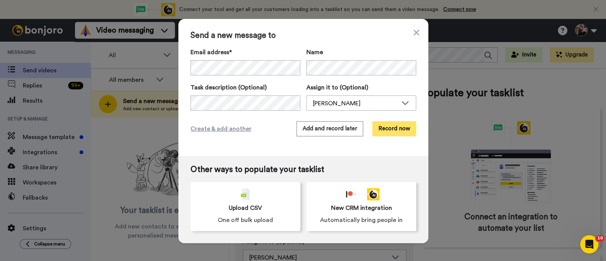
click at [394, 133] on button "Record now" at bounding box center [394, 128] width 44 height 15
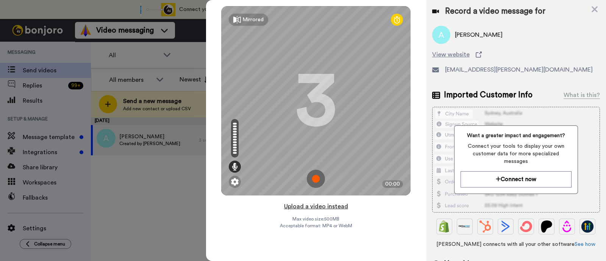
click at [339, 208] on button "Upload a video instead" at bounding box center [316, 206] width 69 height 10
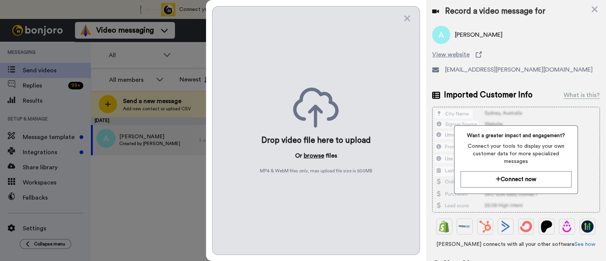
click at [317, 158] on button "browse" at bounding box center [314, 155] width 20 height 9
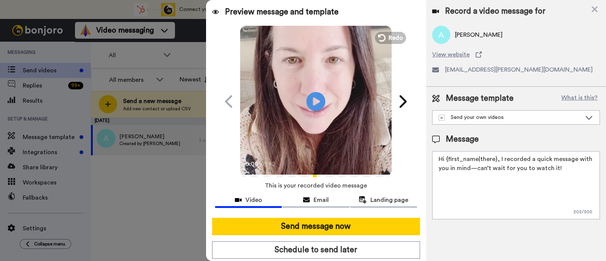
drag, startPoint x: 565, startPoint y: 170, endPoint x: 499, endPoint y: 146, distance: 70.9
click at [499, 146] on div "Message Hi {first_name|there}, I recorded a quick message with you in mind—can’…" at bounding box center [516, 177] width 168 height 86
paste textarea "welcome to SLP Elevate! I created a video welcome for you! Feel free to click r…"
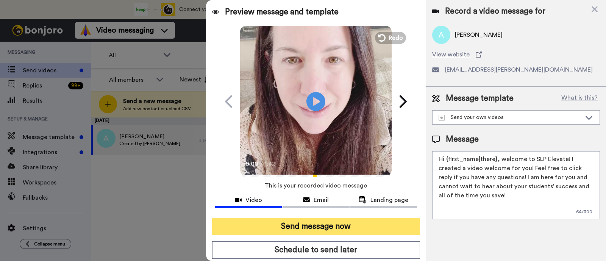
type textarea "Hi {first_name|there}, welcome to SLP Elevate! I created a video welcome for yo…"
click at [383, 224] on button "Send message now" at bounding box center [316, 226] width 208 height 17
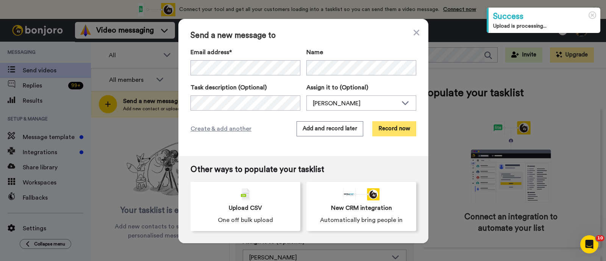
click at [393, 126] on button "Record now" at bounding box center [394, 128] width 44 height 15
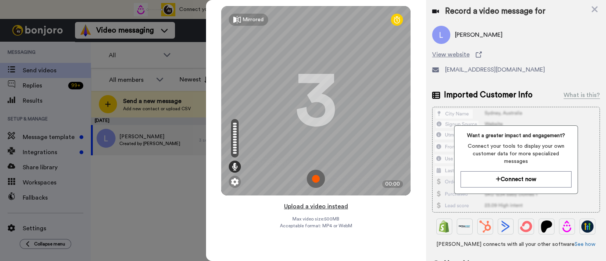
click at [323, 206] on button "Upload a video instead" at bounding box center [316, 206] width 69 height 10
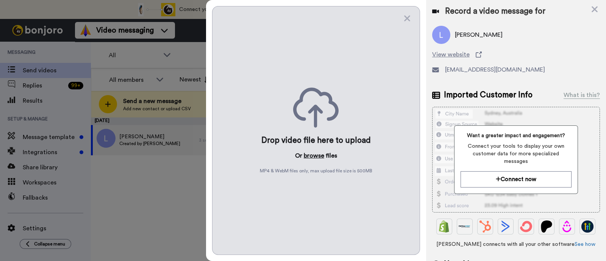
click at [318, 156] on button "browse" at bounding box center [314, 155] width 20 height 9
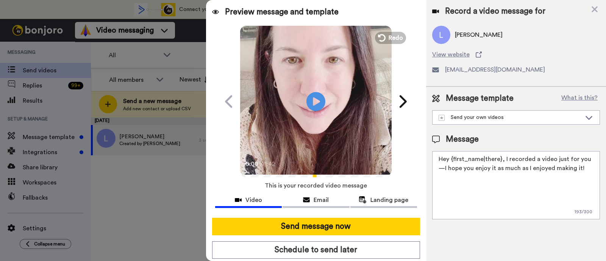
drag, startPoint x: 576, startPoint y: 170, endPoint x: 504, endPoint y: 158, distance: 73.0
click at [504, 158] on textarea "Hey {first_name|there}, I recorded a video just for you—I hope you enjoy it as …" at bounding box center [516, 185] width 168 height 68
paste textarea "welcome to SLP Elevate! I created a video welcome for you! Feel free to click r…"
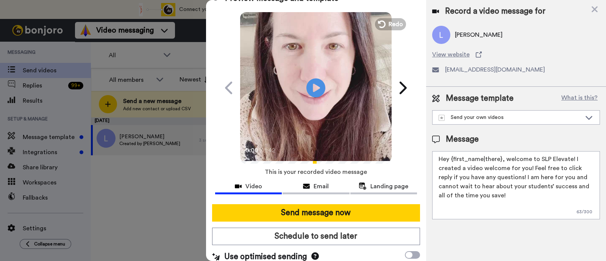
scroll to position [20, 0]
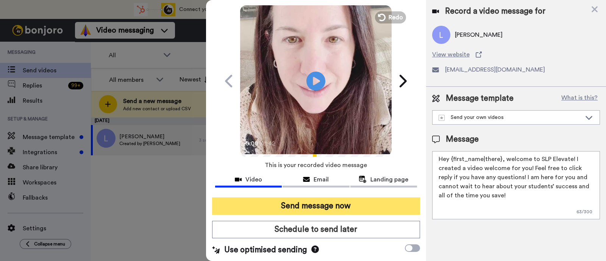
type textarea "Hey {first_name|there}, welcome to SLP Elevate! I created a video welcome for y…"
click at [339, 203] on button "Send message now" at bounding box center [316, 205] width 208 height 17
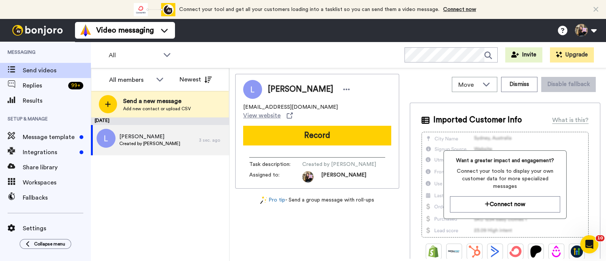
scroll to position [0, 0]
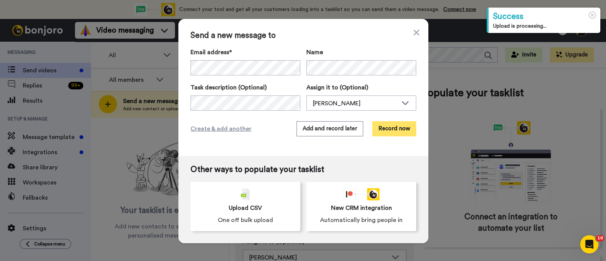
click at [386, 129] on button "Record now" at bounding box center [394, 128] width 44 height 15
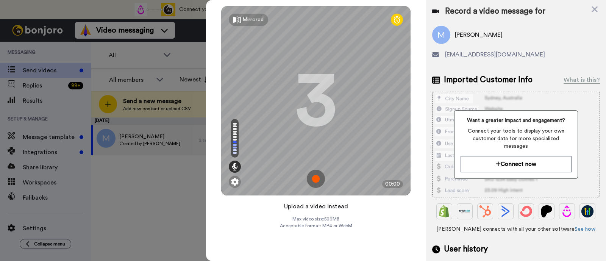
click at [331, 203] on button "Upload a video instead" at bounding box center [316, 206] width 69 height 10
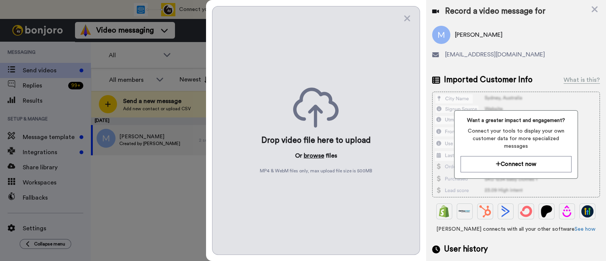
click at [318, 154] on button "browse" at bounding box center [314, 155] width 20 height 9
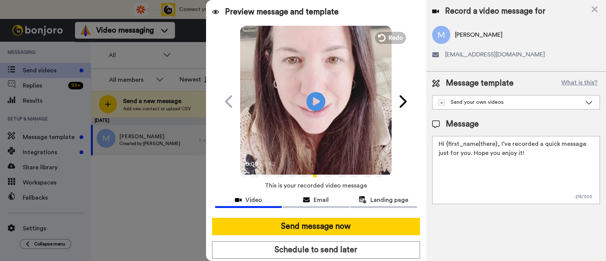
drag, startPoint x: 536, startPoint y: 155, endPoint x: 499, endPoint y: 139, distance: 40.2
click at [499, 139] on textarea "Hi {first_name|there}, I’ve recorded a quick message just for you. Hope you enj…" at bounding box center [516, 170] width 168 height 68
paste textarea "welcome to SLP Elevate! I created a video welcome for you! Feel free to click r…"
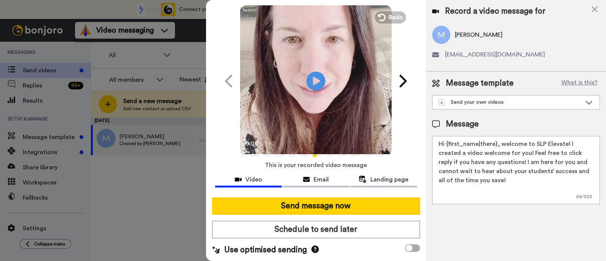
scroll to position [20, 0]
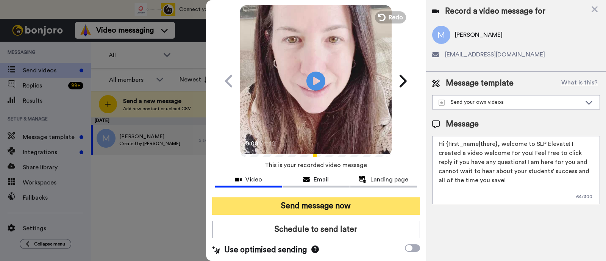
type textarea "Hi {first_name|there}, welcome to SLP Elevate! I created a video welcome for yo…"
click at [370, 203] on button "Send message now" at bounding box center [316, 205] width 208 height 17
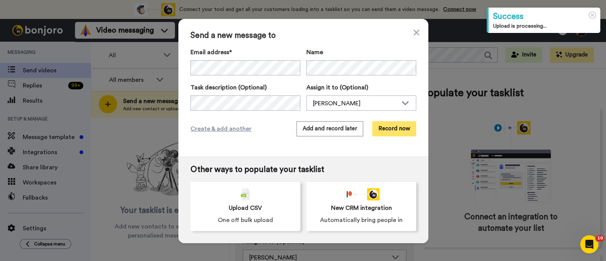
click at [384, 131] on button "Record now" at bounding box center [394, 128] width 44 height 15
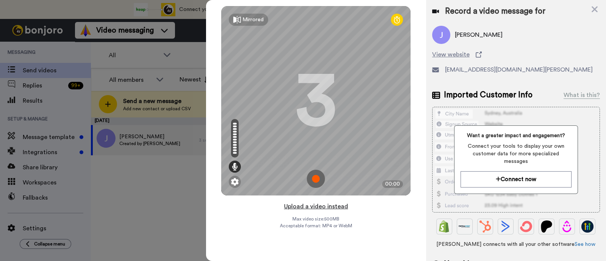
click at [340, 209] on button "Upload a video instead" at bounding box center [316, 206] width 69 height 10
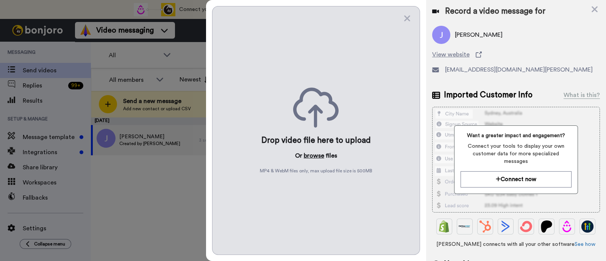
click at [307, 156] on button "browse" at bounding box center [314, 155] width 20 height 9
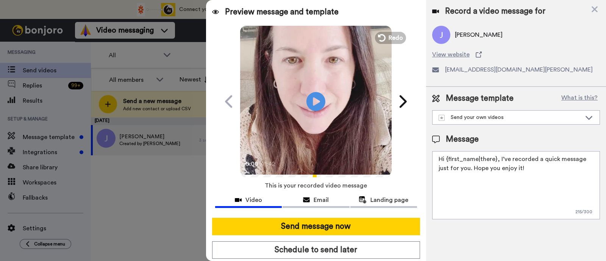
drag, startPoint x: 546, startPoint y: 177, endPoint x: 498, endPoint y: 156, distance: 52.6
click at [498, 156] on textarea "Hi {first_name|there}, I’ve recorded a quick message just for you. Hope you enj…" at bounding box center [516, 185] width 168 height 68
paste textarea "welcome to SLP Elevate! I created a video welcome for you! Feel free to click r…"
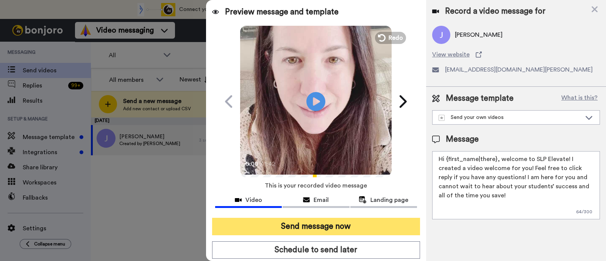
type textarea "Hi {first_name|there}, welcome to SLP Elevate! I created a video welcome for yo…"
click at [366, 222] on button "Send message now" at bounding box center [316, 226] width 208 height 17
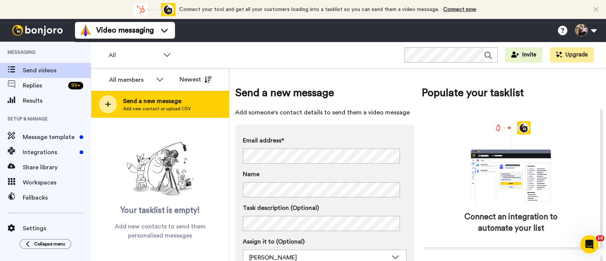
click at [190, 112] on div "Send a new message Add new contact or upload CSV" at bounding box center [159, 104] width 137 height 27
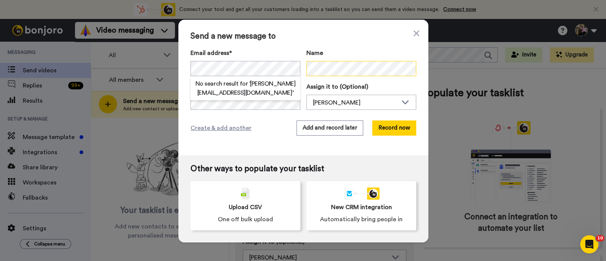
click at [336, 75] on div "Name" at bounding box center [361, 62] width 110 height 28
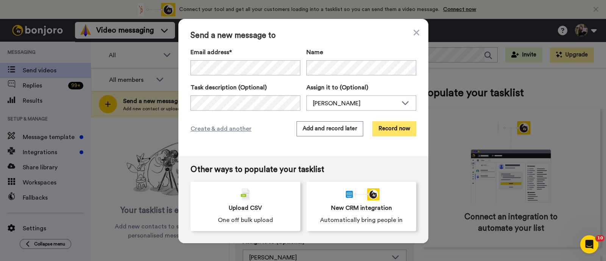
click at [390, 133] on button "Record now" at bounding box center [394, 128] width 44 height 15
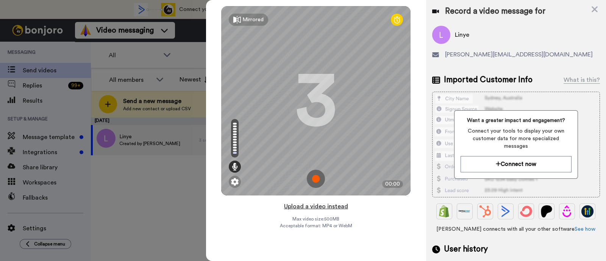
click at [343, 207] on button "Upload a video instead" at bounding box center [316, 206] width 69 height 10
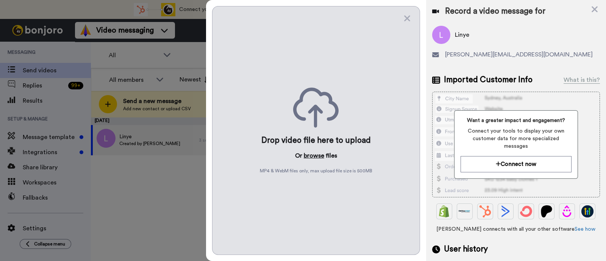
click at [312, 156] on button "browse" at bounding box center [314, 155] width 20 height 9
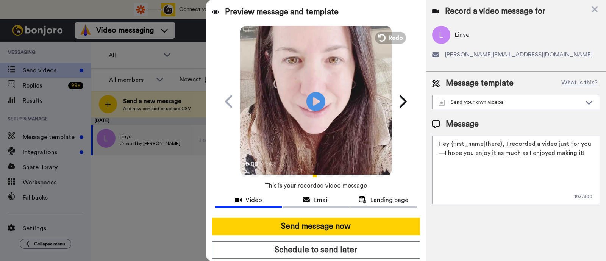
drag, startPoint x: 579, startPoint y: 157, endPoint x: 503, endPoint y: 147, distance: 76.0
click at [503, 147] on textarea "Hey {first_name|there}, I recorded a video just for you—I hope you enjoy it as …" at bounding box center [516, 170] width 168 height 68
paste textarea "welcome to SLP Elevate! I created a video welcome for you! Feel free to click r…"
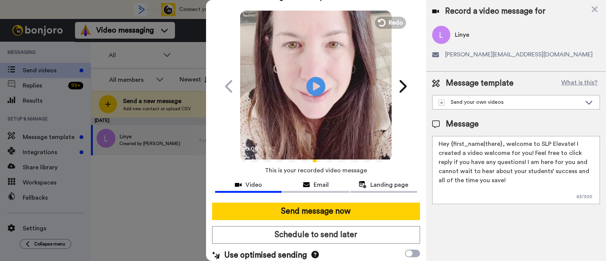
scroll to position [20, 0]
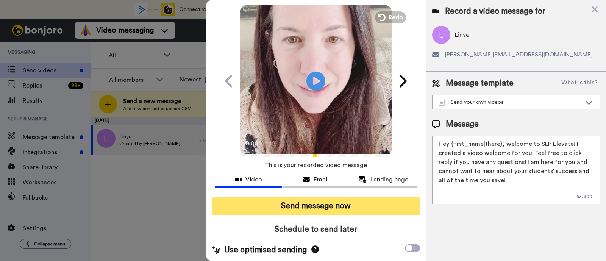
type textarea "Hey {first_name|there}, welcome to SLP Elevate! I created a video welcome for y…"
click at [286, 205] on button "Send message now" at bounding box center [316, 205] width 208 height 17
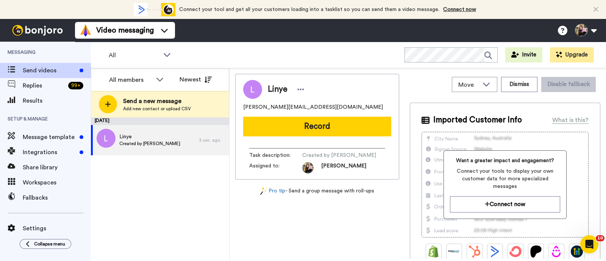
scroll to position [0, 0]
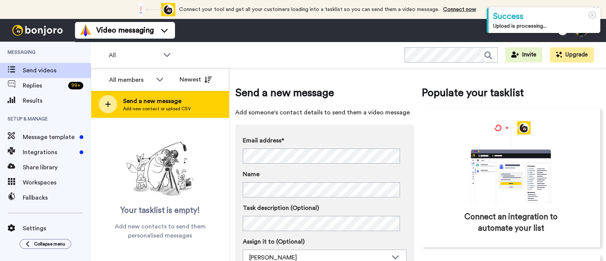
click at [200, 97] on div "Send a new message Add new contact or upload CSV" at bounding box center [159, 104] width 137 height 27
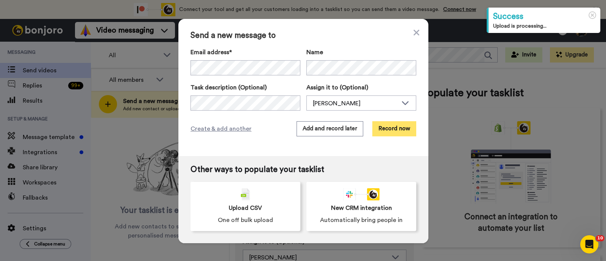
click at [384, 123] on button "Record now" at bounding box center [394, 128] width 44 height 15
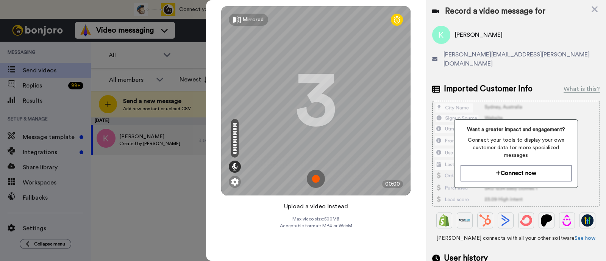
click at [346, 207] on button "Upload a video instead" at bounding box center [316, 206] width 69 height 10
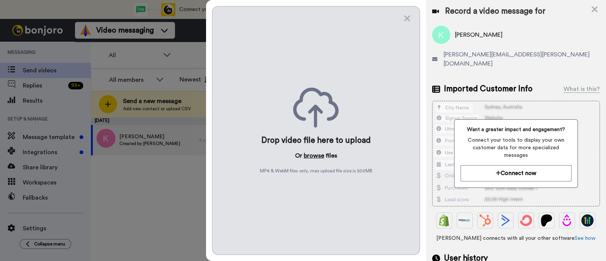
click at [321, 157] on button "browse" at bounding box center [314, 155] width 20 height 9
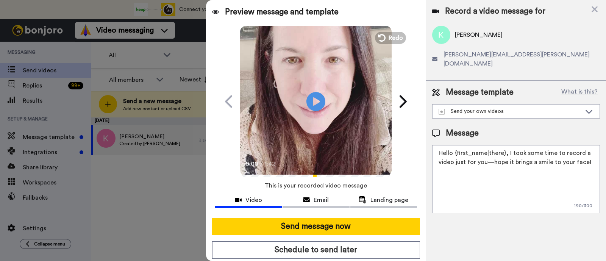
drag, startPoint x: 582, startPoint y: 155, endPoint x: 508, endPoint y: 143, distance: 75.5
click at [508, 145] on textarea "Hello {first_name|there}, I took some time to record a video just for you—hope …" at bounding box center [516, 179] width 168 height 68
paste textarea "welcome to SLP Elevate! I created a video welcome for you! Feel free to click r…"
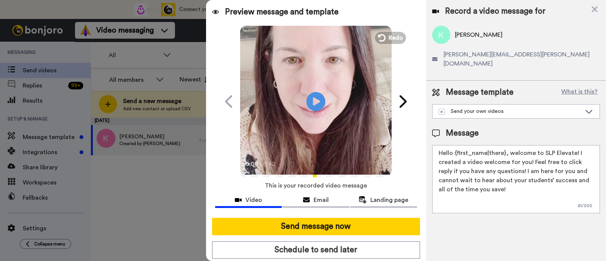
scroll to position [20, 0]
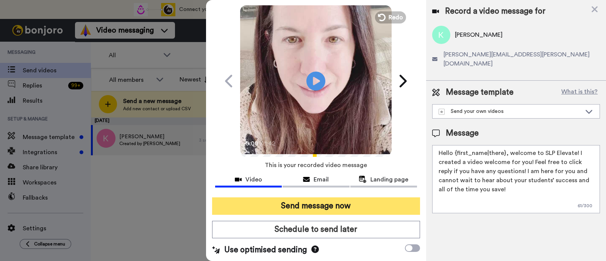
type textarea "Hello {first_name|there}, welcome to SLP Elevate! I created a video welcome for…"
click at [347, 206] on button "Send message now" at bounding box center [316, 205] width 208 height 17
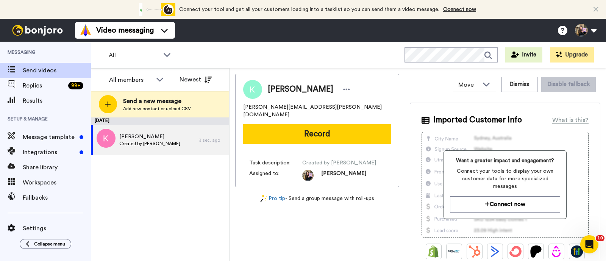
scroll to position [0, 0]
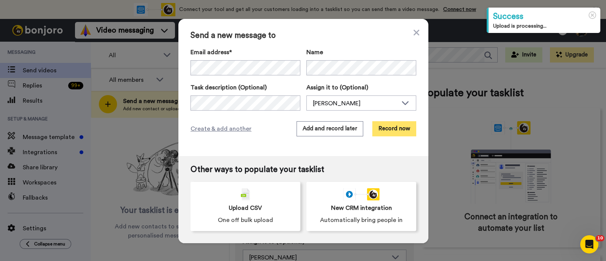
click at [399, 126] on button "Record now" at bounding box center [394, 128] width 44 height 15
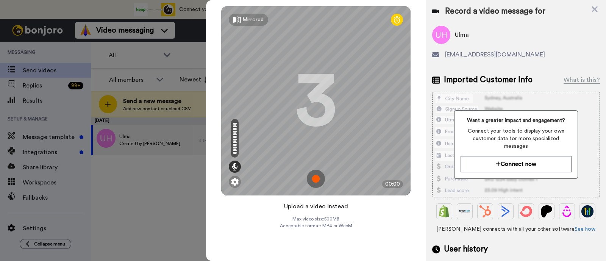
click at [330, 203] on button "Upload a video instead" at bounding box center [316, 206] width 69 height 10
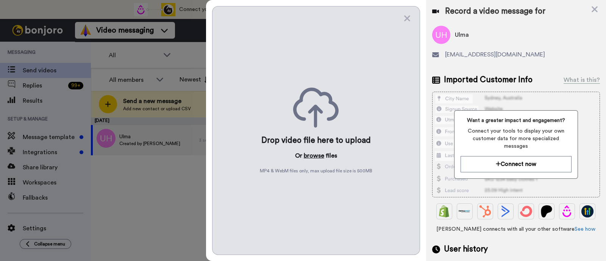
click at [307, 156] on button "browse" at bounding box center [314, 155] width 20 height 9
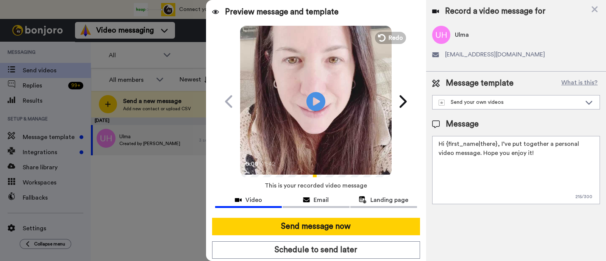
drag, startPoint x: 540, startPoint y: 156, endPoint x: 498, endPoint y: 147, distance: 43.2
click at [498, 147] on textarea "Hi {first_name|there}, I’ve put together a personal video message. Hope you enj…" at bounding box center [516, 170] width 168 height 68
paste textarea "welcome to SLP Elevate! I created a video welcome for you! Feel free to click r…"
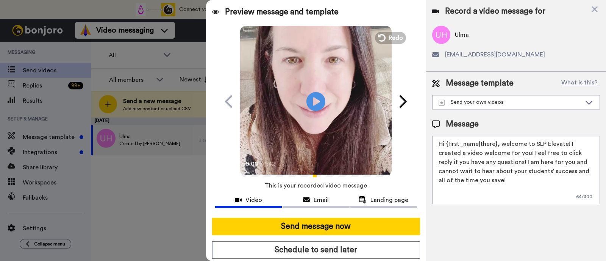
scroll to position [20, 0]
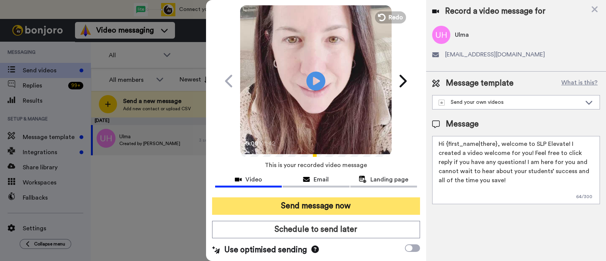
type textarea "Hi {first_name|there}, welcome to SLP Elevate! I created a video welcome for yo…"
click at [331, 206] on button "Send message now" at bounding box center [316, 205] width 208 height 17
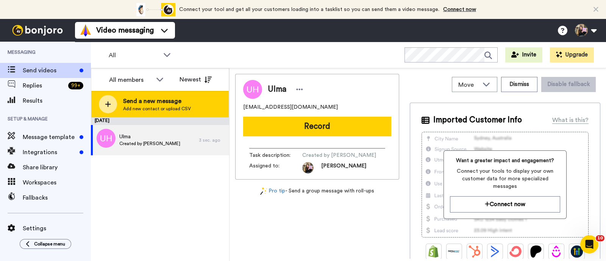
scroll to position [0, 0]
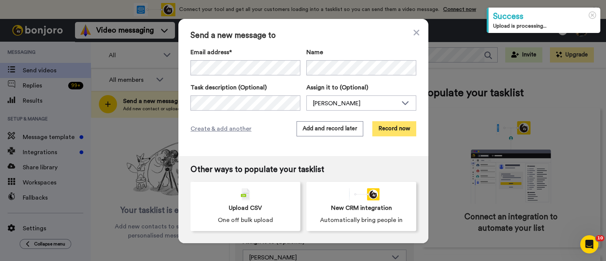
click at [386, 125] on button "Record now" at bounding box center [394, 128] width 44 height 15
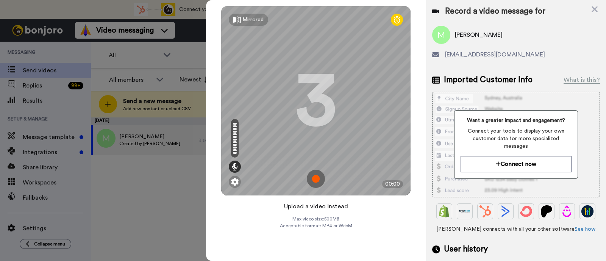
click at [315, 205] on button "Upload a video instead" at bounding box center [316, 206] width 69 height 10
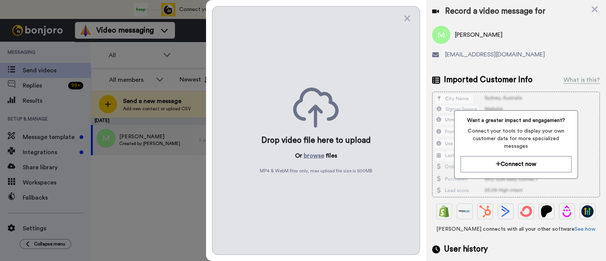
click at [318, 160] on div "Drop video file here to upload Or browse files MP4 & WebM files only, max uploa…" at bounding box center [316, 130] width 208 height 249
click at [319, 156] on button "browse" at bounding box center [314, 155] width 20 height 9
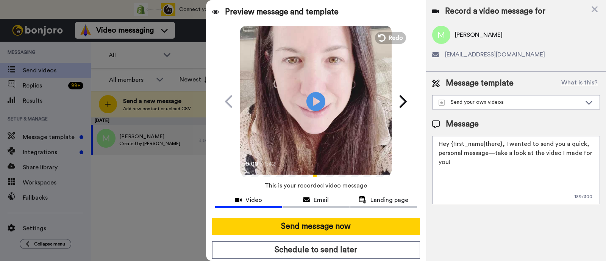
drag, startPoint x: 502, startPoint y: 169, endPoint x: 504, endPoint y: 147, distance: 22.8
click at [504, 147] on textarea "Hey {first_name|there}, I wanted to send you a quick, personal message—take a l…" at bounding box center [516, 170] width 168 height 68
paste textarea "welcome to SLP Elevate! I created a video welcome for you! Feel free to click r…"
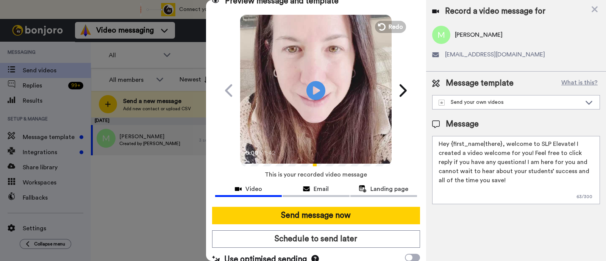
scroll to position [20, 0]
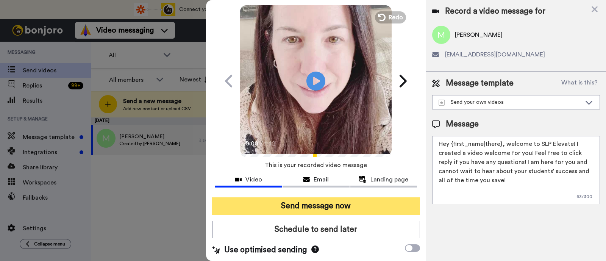
type textarea "Hey {first_name|there}, welcome to SLP Elevate! I created a video welcome for y…"
click at [312, 205] on button "Send message now" at bounding box center [316, 205] width 208 height 17
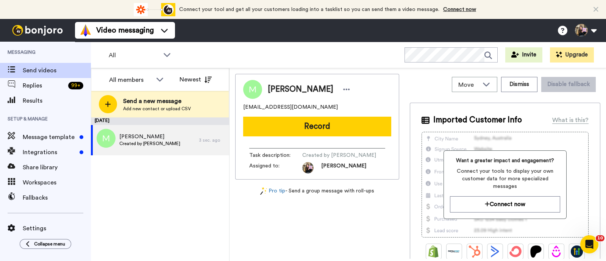
scroll to position [0, 0]
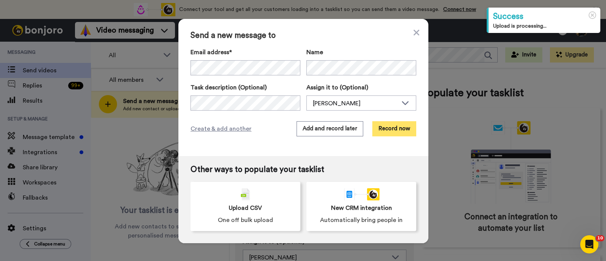
click at [387, 126] on button "Record now" at bounding box center [394, 128] width 44 height 15
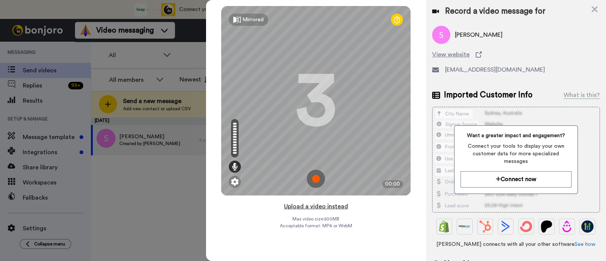
click at [328, 205] on button "Upload a video instead" at bounding box center [316, 206] width 69 height 10
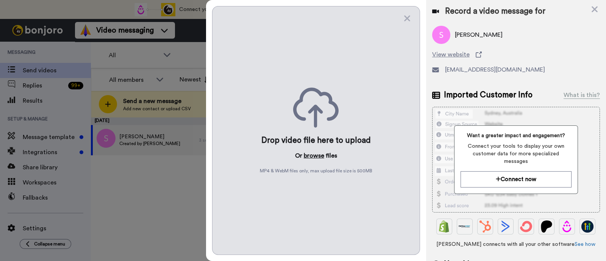
click at [311, 157] on button "browse" at bounding box center [314, 155] width 20 height 9
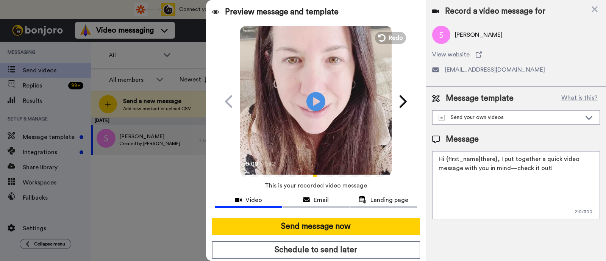
drag, startPoint x: 557, startPoint y: 169, endPoint x: 499, endPoint y: 159, distance: 58.8
click at [499, 159] on textarea "Hi {first_name|there}, I put together a quick video message with you in mind—ch…" at bounding box center [516, 185] width 168 height 68
paste textarea "welcome to SLP Elevate! I created a video welcome for you! Feel free to click r…"
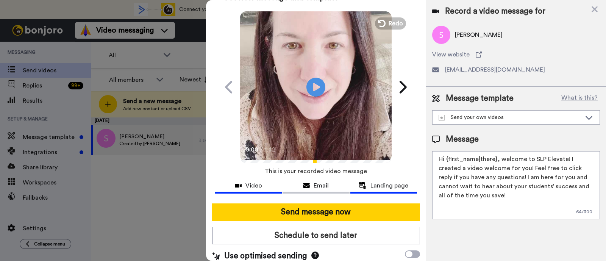
scroll to position [20, 0]
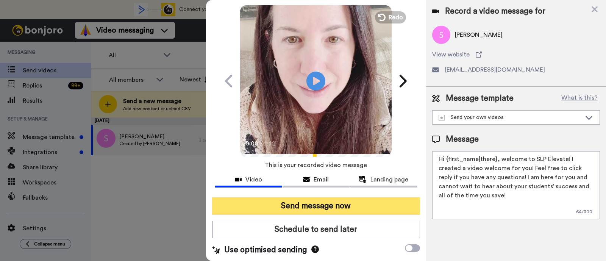
type textarea "Hi {first_name|there}, welcome to SLP Elevate! I created a video welcome for yo…"
click at [371, 208] on button "Send message now" at bounding box center [316, 205] width 208 height 17
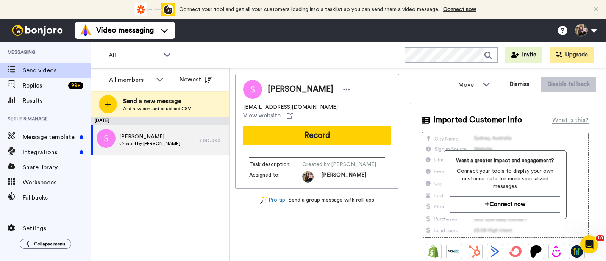
scroll to position [0, 0]
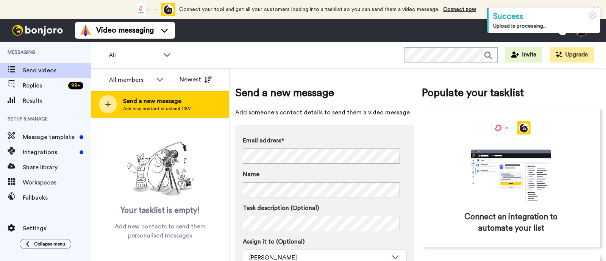
drag, startPoint x: 0, startPoint y: 0, endPoint x: 178, endPoint y: 113, distance: 210.8
click at [178, 113] on div "Send a new message Add new contact or upload CSV" at bounding box center [159, 104] width 137 height 27
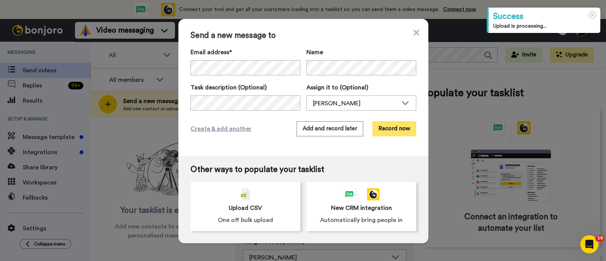
click at [390, 125] on button "Record now" at bounding box center [394, 128] width 44 height 15
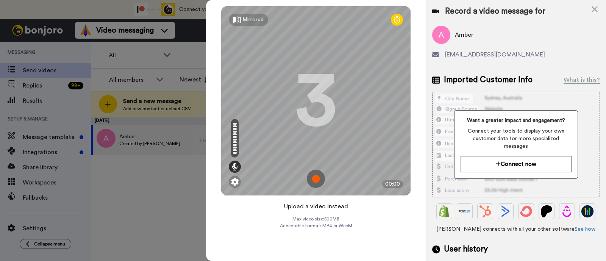
click at [344, 207] on button "Upload a video instead" at bounding box center [316, 206] width 69 height 10
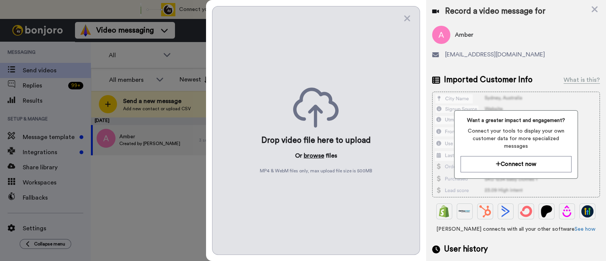
click at [316, 158] on button "browse" at bounding box center [314, 155] width 20 height 9
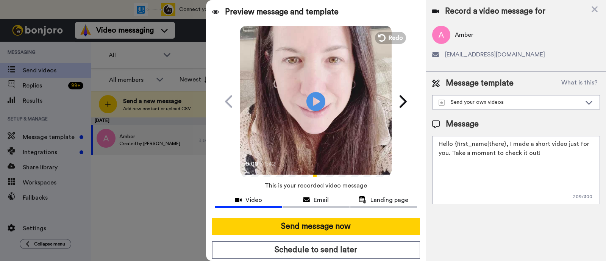
drag, startPoint x: 547, startPoint y: 153, endPoint x: 507, endPoint y: 146, distance: 40.7
click at [507, 146] on textarea "Hello {first_name|there}, I made a short video just for you. Take a moment to c…" at bounding box center [516, 170] width 168 height 68
paste textarea "welcome to SLP Elevate! I created a video welcome for you! Feel free to click r…"
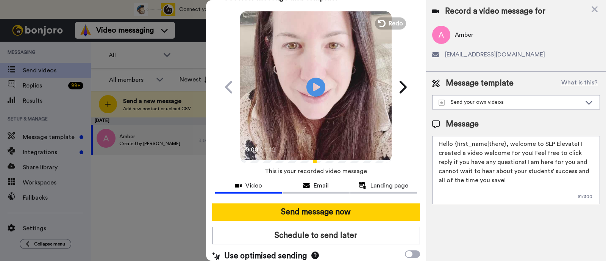
scroll to position [20, 0]
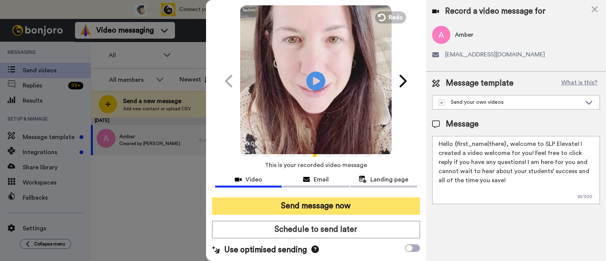
type textarea "Hello {first_name|there}, welcome to SLP Elevate! I created a video welcome for…"
click at [383, 203] on button "Send message now" at bounding box center [316, 205] width 208 height 17
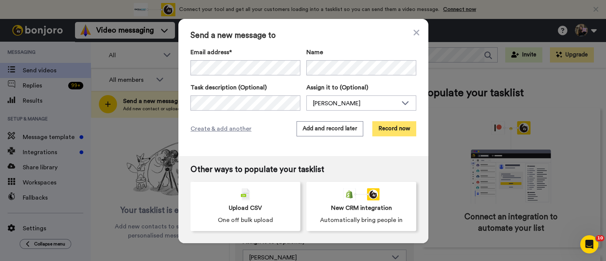
click at [390, 129] on button "Record now" at bounding box center [394, 128] width 44 height 15
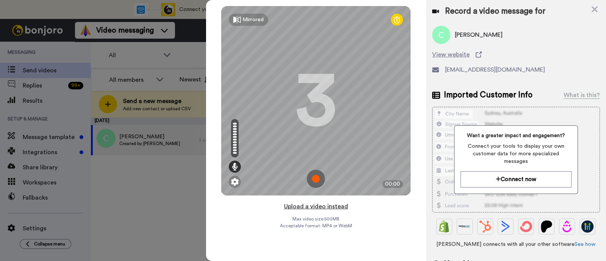
click at [340, 209] on button "Upload a video instead" at bounding box center [316, 206] width 69 height 10
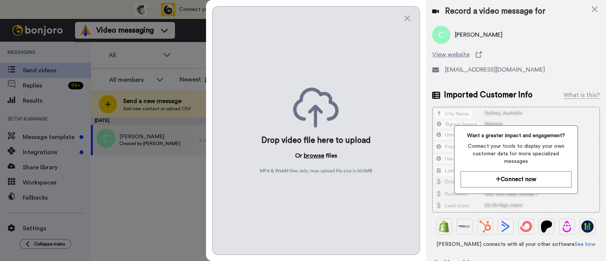
click at [314, 154] on button "browse" at bounding box center [314, 155] width 20 height 9
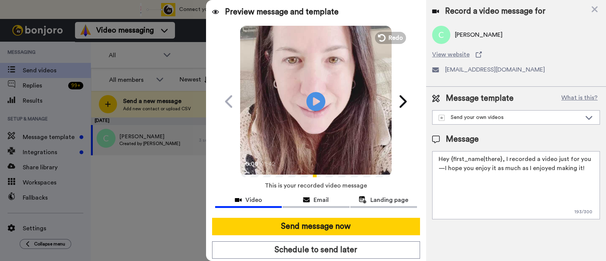
drag, startPoint x: 578, startPoint y: 171, endPoint x: 504, endPoint y: 156, distance: 75.4
click at [504, 156] on textarea "Hey {first_name|there}, I recorded a video just for you—I hope you enjoy it as …" at bounding box center [516, 185] width 168 height 68
paste textarea "welcome to SLP Elevate! I created a video welcome for you! Feel free to click r…"
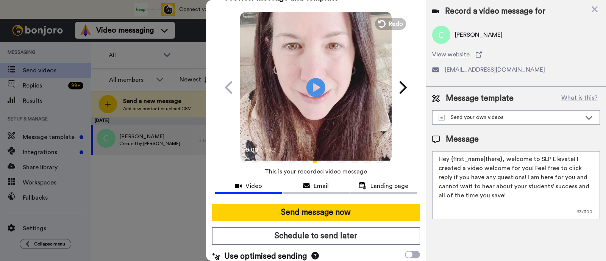
scroll to position [20, 0]
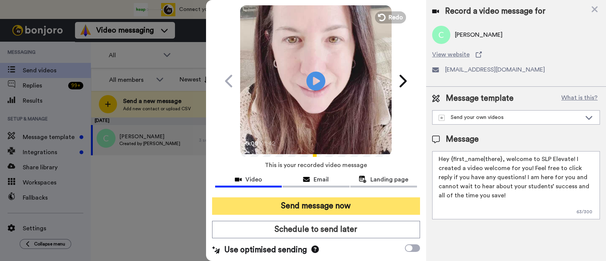
type textarea "Hey {first_name|there}, welcome to SLP Elevate! I created a video welcome for y…"
click at [394, 203] on button "Send message now" at bounding box center [316, 205] width 208 height 17
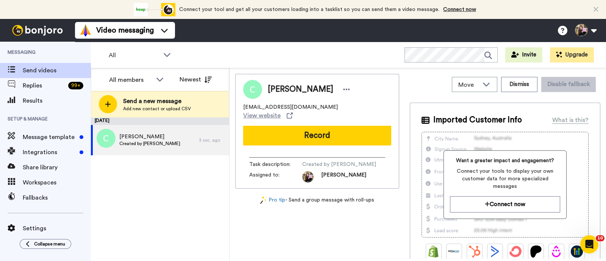
scroll to position [0, 0]
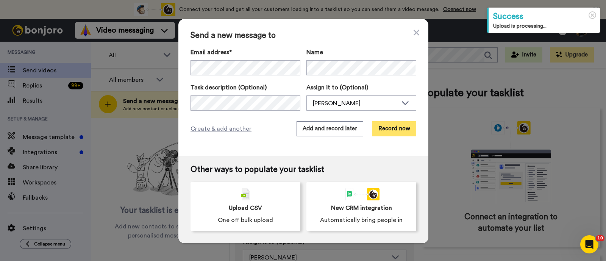
click at [394, 133] on button "Record now" at bounding box center [394, 128] width 44 height 15
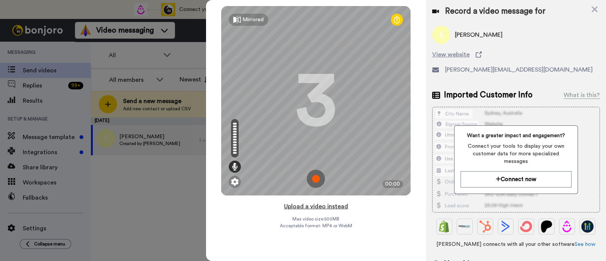
click at [339, 203] on button "Upload a video instead" at bounding box center [316, 206] width 69 height 10
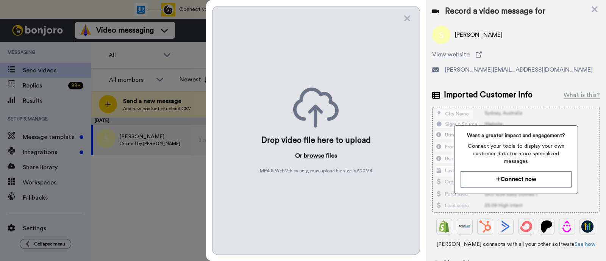
click at [314, 155] on button "browse" at bounding box center [314, 155] width 20 height 9
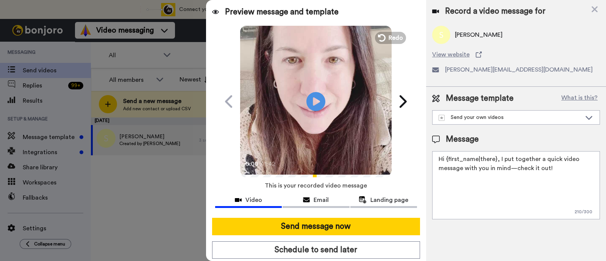
drag, startPoint x: 560, startPoint y: 171, endPoint x: 498, endPoint y: 159, distance: 62.5
click at [498, 159] on textarea "Hi {first_name|there}, I put together a quick video message with you in mind—ch…" at bounding box center [516, 185] width 168 height 68
paste textarea "welcome to SLP Elevate! I created a video welcome for you! Feel free to click r…"
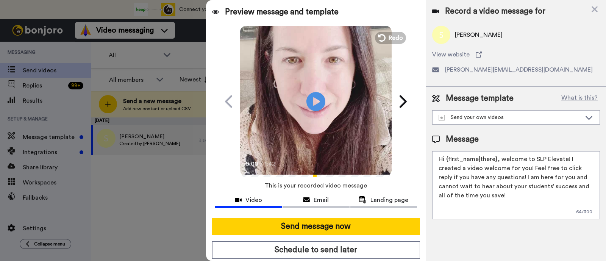
scroll to position [20, 0]
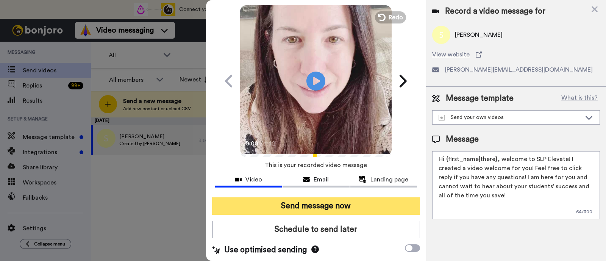
type textarea "Hi {first_name|there}, welcome to SLP Elevate! I created a video welcome for yo…"
click at [367, 205] on button "Send message now" at bounding box center [316, 205] width 208 height 17
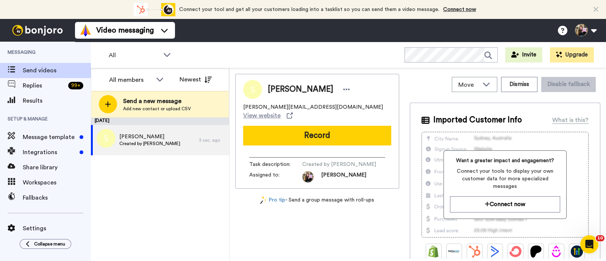
scroll to position [0, 0]
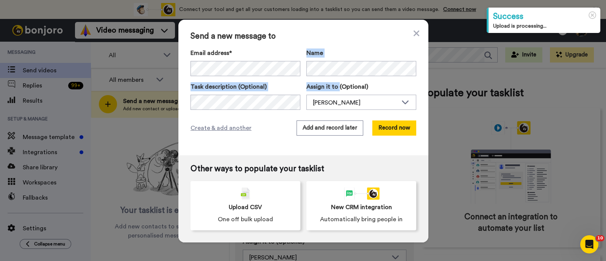
click at [334, 79] on div "Email address* No search result for ‘ farinacciop@apcsd.org ’ Name Task descrip…" at bounding box center [304, 78] width 226 height 61
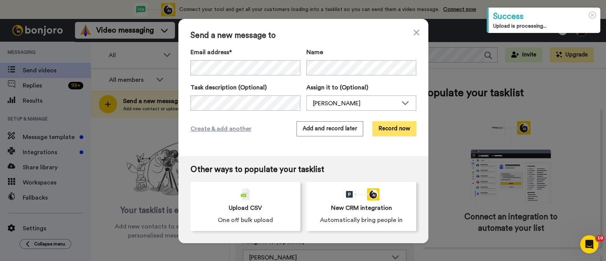
click at [392, 124] on button "Record now" at bounding box center [394, 128] width 44 height 15
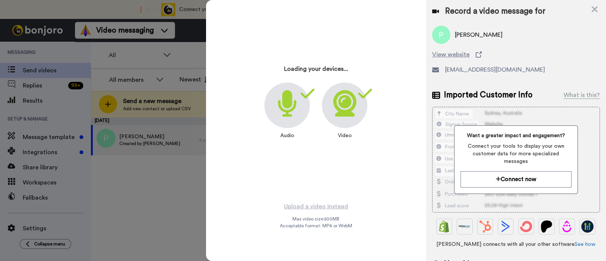
click at [310, 177] on div "Loading your devices... Audio Video" at bounding box center [315, 100] width 189 height 189
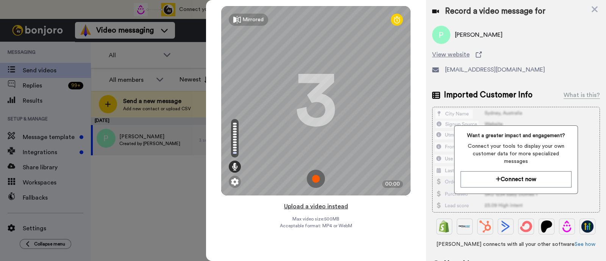
click at [341, 208] on button "Upload a video instead" at bounding box center [316, 206] width 69 height 10
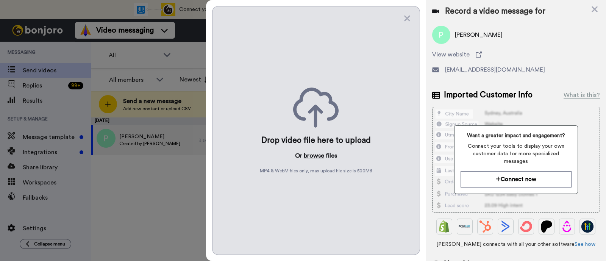
click at [317, 156] on button "browse" at bounding box center [314, 155] width 20 height 9
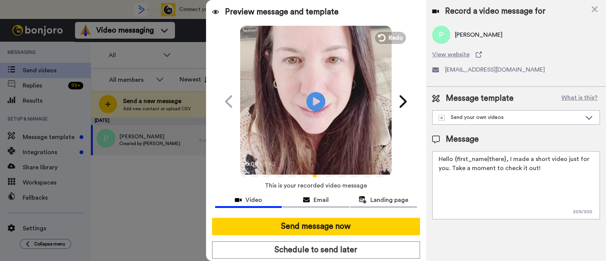
drag, startPoint x: 547, startPoint y: 171, endPoint x: 506, endPoint y: 154, distance: 43.6
click at [506, 154] on textarea "Hello {first_name|there}, I made a short video just for you. Take a moment to c…" at bounding box center [516, 185] width 168 height 68
paste textarea "welcome to SLP Elevate! I created a video welcome for you! Feel free to click r…"
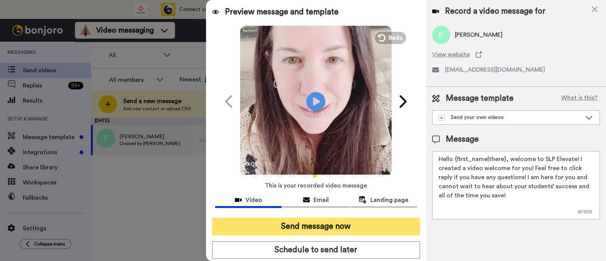
type textarea "Hello {first_name|there}, welcome to SLP Elevate! I created a video welcome for…"
click at [403, 230] on button "Send message now" at bounding box center [316, 226] width 208 height 17
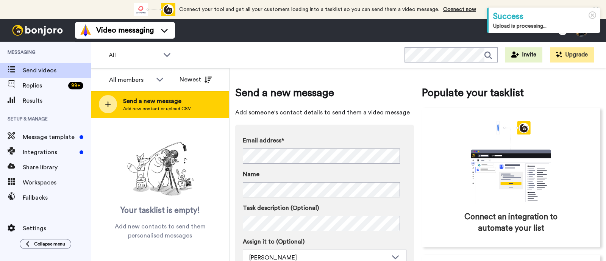
click at [148, 97] on span "Send a new message" at bounding box center [157, 101] width 68 height 9
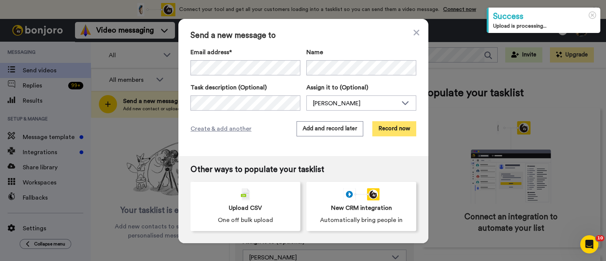
click at [385, 134] on button "Record now" at bounding box center [394, 128] width 44 height 15
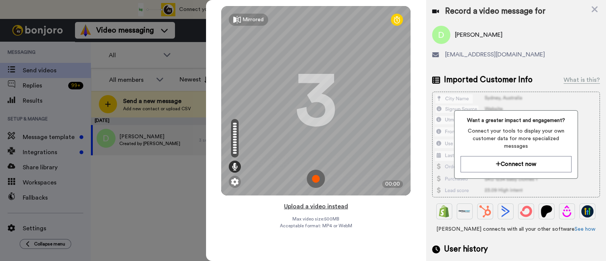
click at [334, 203] on button "Upload a video instead" at bounding box center [316, 206] width 69 height 10
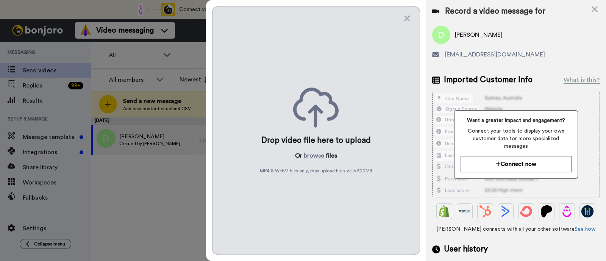
click at [308, 161] on div "Drop video file here to upload Or browse files MP4 & WebM files only, max uploa…" at bounding box center [316, 130] width 208 height 249
click at [310, 156] on button "browse" at bounding box center [314, 155] width 20 height 9
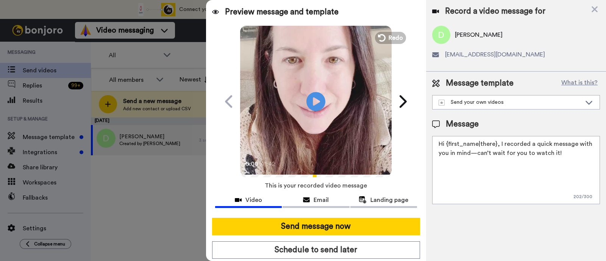
drag, startPoint x: 572, startPoint y: 155, endPoint x: 499, endPoint y: 141, distance: 74.1
click at [499, 141] on textarea "Hi {first_name|there}, I recorded a quick message with you in mind—can’t wait f…" at bounding box center [516, 170] width 168 height 68
paste textarea "welcome to SLP Elevate! I created a video welcome for you! Feel free to click r…"
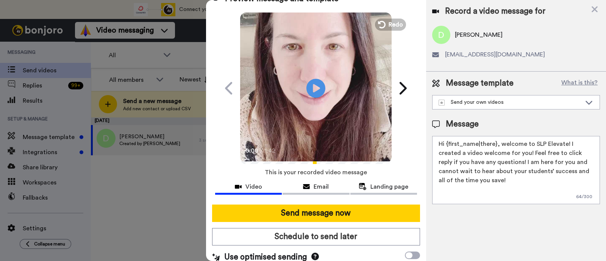
scroll to position [20, 0]
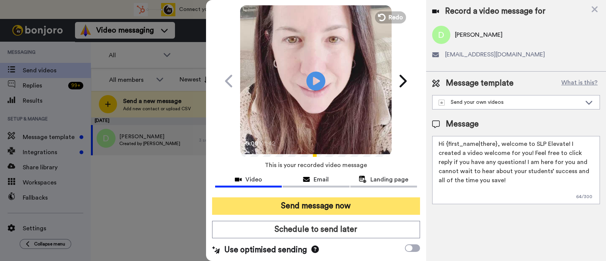
type textarea "Hi {first_name|there}, welcome to SLP Elevate! I created a video welcome for yo…"
click at [359, 204] on button "Send message now" at bounding box center [316, 205] width 208 height 17
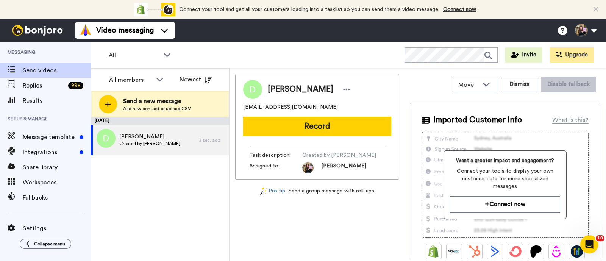
scroll to position [0, 0]
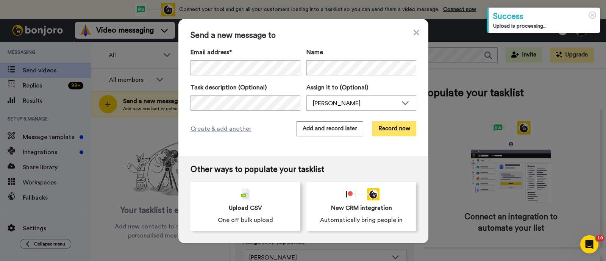
click at [390, 129] on button "Record now" at bounding box center [394, 128] width 44 height 15
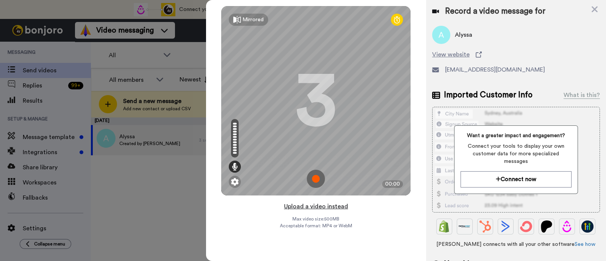
click at [345, 209] on button "Upload a video instead" at bounding box center [316, 206] width 69 height 10
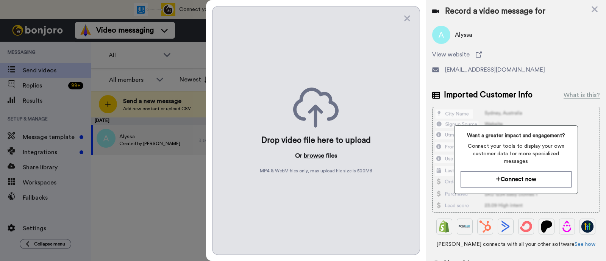
click at [314, 159] on button "browse" at bounding box center [314, 155] width 20 height 9
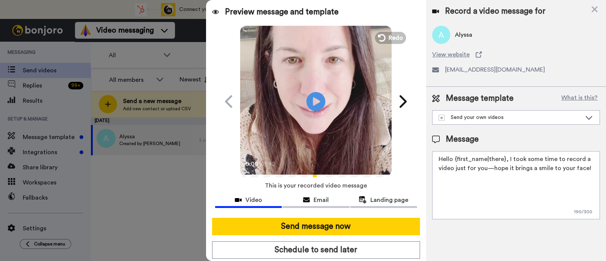
drag, startPoint x: 593, startPoint y: 169, endPoint x: 508, endPoint y: 153, distance: 87.4
click at [508, 153] on textarea "Hello {first_name|there}, I took some time to record a video just for you—hope …" at bounding box center [516, 185] width 168 height 68
paste textarea "welcome to SLP Elevate! I created a video welcome for you! Feel free to click r…"
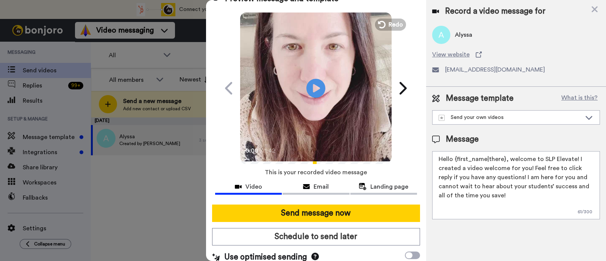
scroll to position [20, 0]
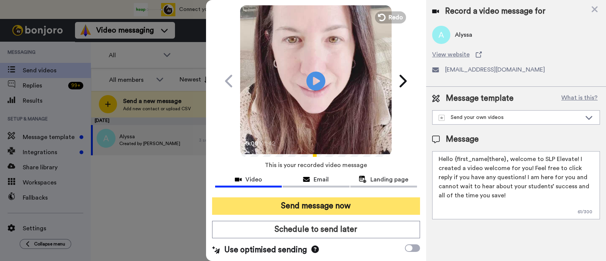
type textarea "Hello {first_name|there}, welcome to SLP Elevate! I created a video welcome for…"
click at [364, 206] on button "Send message now" at bounding box center [316, 205] width 208 height 17
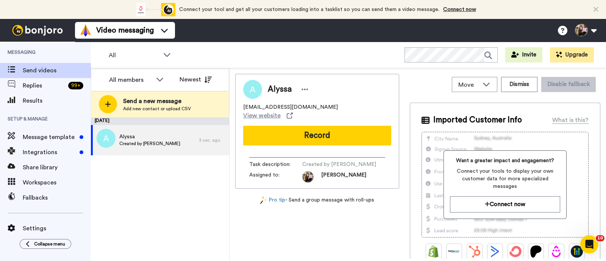
scroll to position [0, 0]
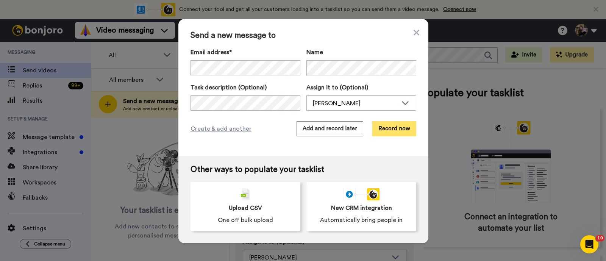
click at [389, 131] on button "Record now" at bounding box center [394, 128] width 44 height 15
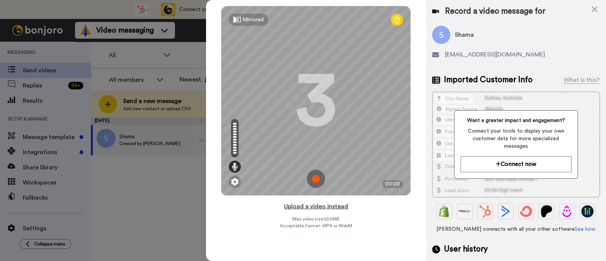
click at [332, 206] on button "Upload a video instead" at bounding box center [316, 206] width 69 height 10
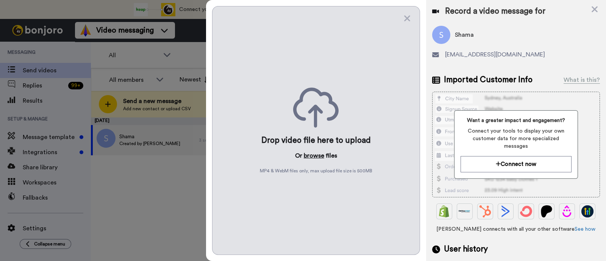
click at [308, 158] on button "browse" at bounding box center [314, 155] width 20 height 9
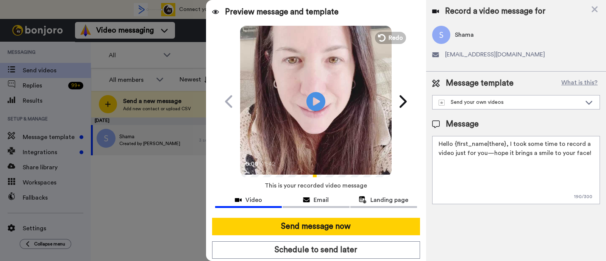
drag, startPoint x: 591, startPoint y: 152, endPoint x: 508, endPoint y: 141, distance: 84.4
click at [508, 141] on textarea "Hello {first_name|there}, I took some time to record a video just for you—hope …" at bounding box center [516, 170] width 168 height 68
paste textarea "welcome to SLP Elevate! I created a video welcome for you! Feel free to click r…"
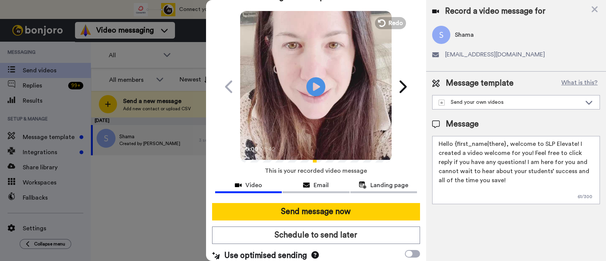
scroll to position [20, 0]
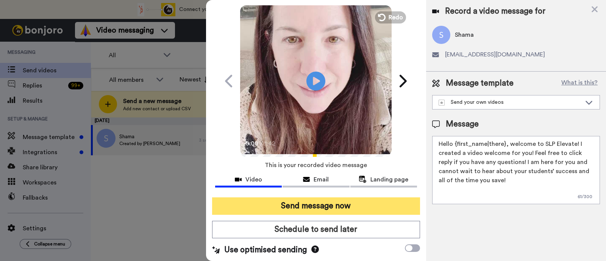
type textarea "Hello {first_name|there}, welcome to SLP Elevate! I created a video welcome for…"
click at [361, 199] on button "Send message now" at bounding box center [316, 205] width 208 height 17
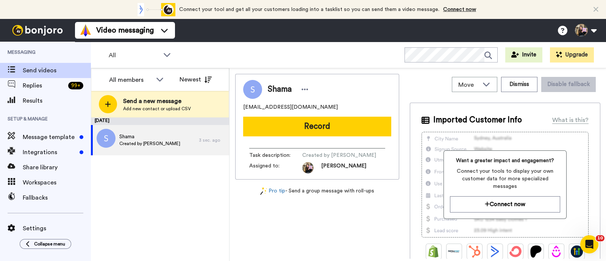
scroll to position [0, 0]
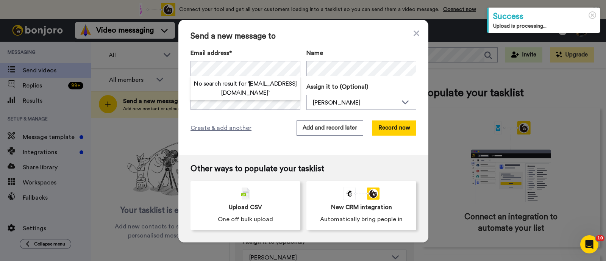
click at [356, 77] on div "Email address* No search result for ‘ nancyfogarty@gmail.com ’ Name Task descri…" at bounding box center [304, 78] width 226 height 61
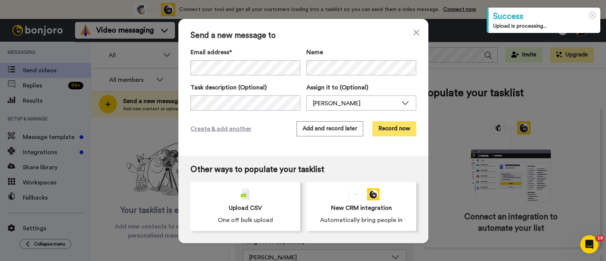
click at [394, 128] on button "Record now" at bounding box center [394, 128] width 44 height 15
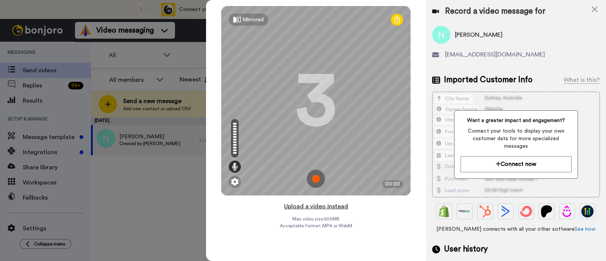
click at [337, 202] on button "Upload a video instead" at bounding box center [316, 206] width 69 height 10
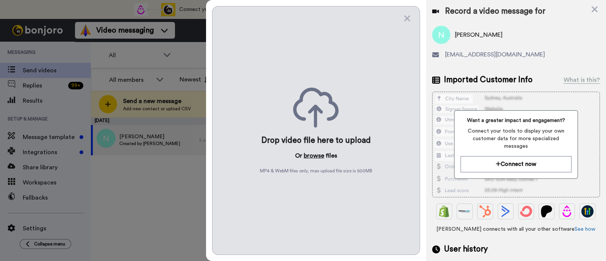
click at [314, 157] on button "browse" at bounding box center [314, 155] width 20 height 9
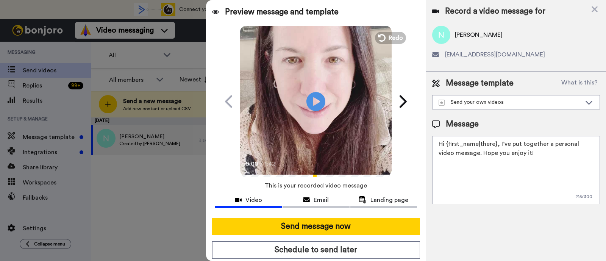
drag, startPoint x: 536, startPoint y: 158, endPoint x: 498, endPoint y: 145, distance: 39.6
click at [498, 145] on textarea "Hi {first_name|there}, I’ve put together a personal video message. Hope you enj…" at bounding box center [516, 170] width 168 height 68
paste textarea "welcome to SLP Elevate! I created a video welcome for you! Feel free to click r…"
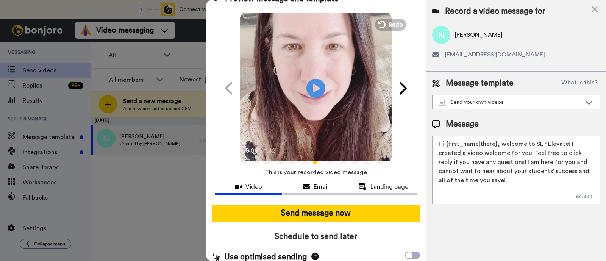
scroll to position [20, 0]
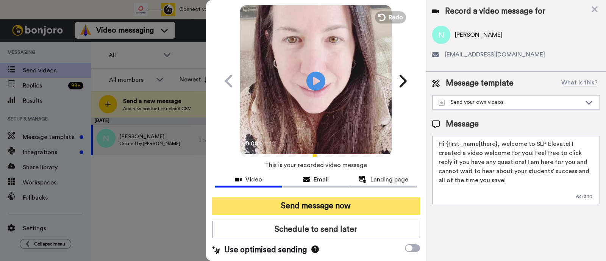
type textarea "Hi {first_name|there}, welcome to SLP Elevate! I created a video welcome for yo…"
click at [350, 208] on button "Send message now" at bounding box center [316, 205] width 208 height 17
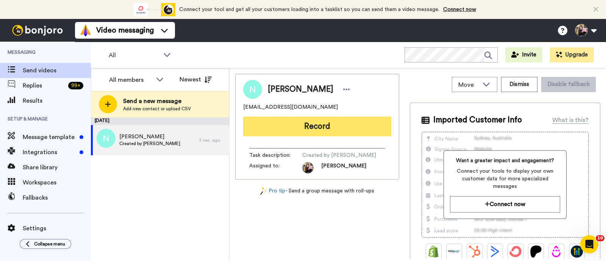
scroll to position [0, 0]
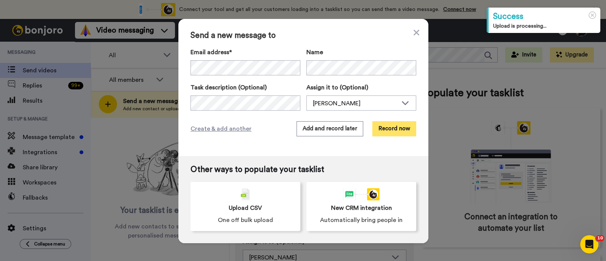
click at [400, 130] on button "Record now" at bounding box center [394, 128] width 44 height 15
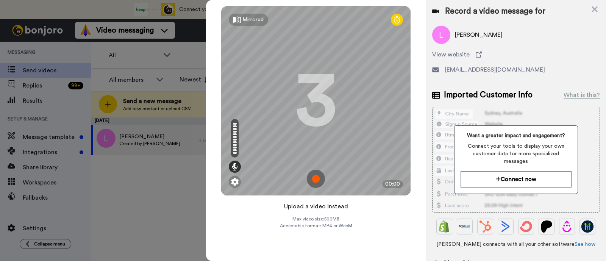
click at [331, 208] on button "Upload a video instead" at bounding box center [316, 206] width 69 height 10
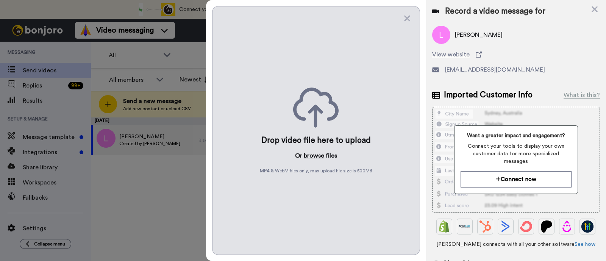
click at [315, 158] on button "browse" at bounding box center [314, 155] width 20 height 9
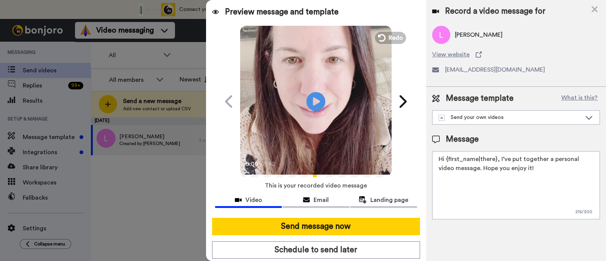
drag, startPoint x: 537, startPoint y: 173, endPoint x: 499, endPoint y: 158, distance: 41.3
click at [499, 158] on textarea "Hi {first_name|there}, I’ve put together a personal video message. Hope you enj…" at bounding box center [516, 185] width 168 height 68
paste textarea "welcome to SLP Elevate! I created a video welcome for you! Feel free to click r…"
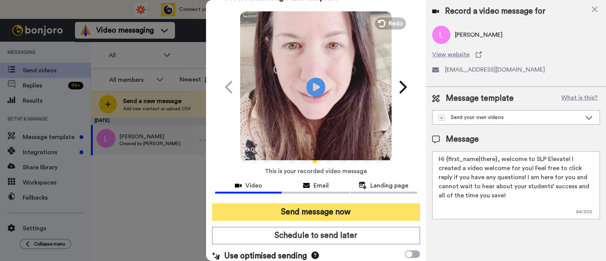
scroll to position [20, 0]
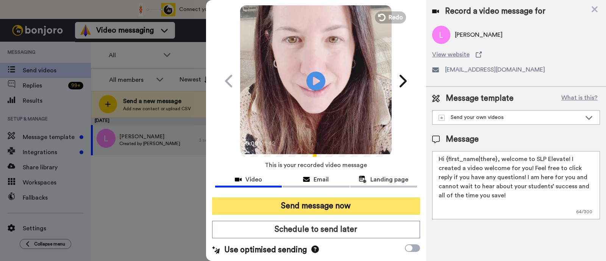
type textarea "Hi {first_name|there}, welcome to SLP Elevate! I created a video welcome for yo…"
click at [369, 202] on button "Send message now" at bounding box center [316, 205] width 208 height 17
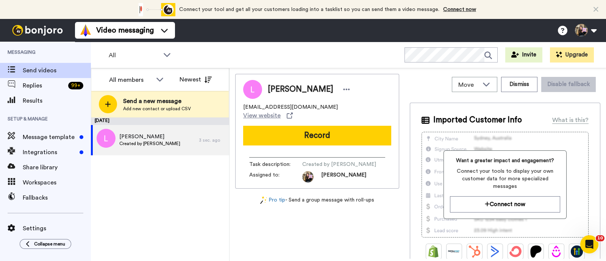
scroll to position [0, 0]
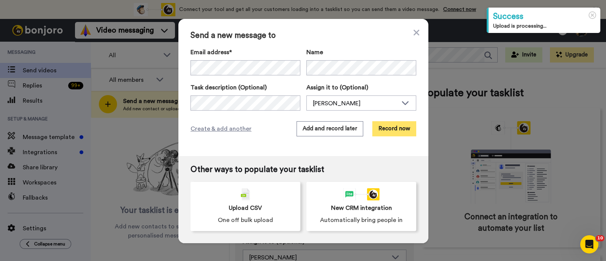
click at [392, 131] on button "Record now" at bounding box center [394, 128] width 44 height 15
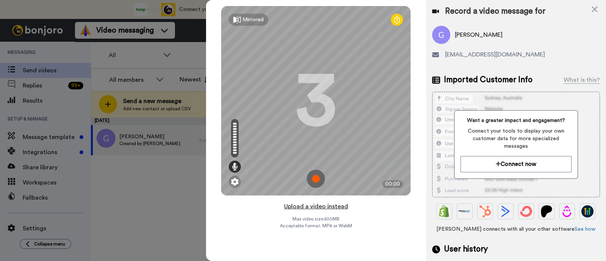
click at [342, 207] on button "Upload a video instead" at bounding box center [316, 206] width 69 height 10
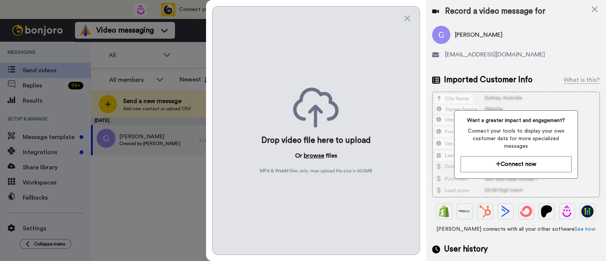
click at [316, 152] on button "browse" at bounding box center [314, 155] width 20 height 9
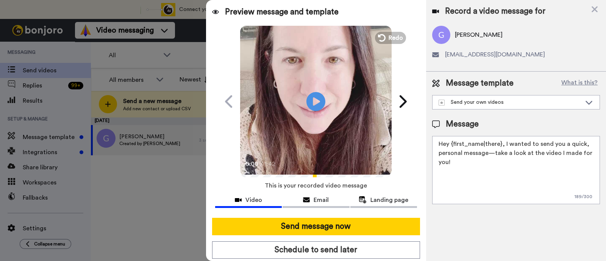
drag, startPoint x: 501, startPoint y: 160, endPoint x: 503, endPoint y: 146, distance: 14.3
click at [503, 146] on textarea "Hey {first_name|there}, I wanted to send you a quick, personal message—take a l…" at bounding box center [516, 170] width 168 height 68
paste textarea "welcome to SLP Elevate! I created a video welcome for you! Feel free to click r…"
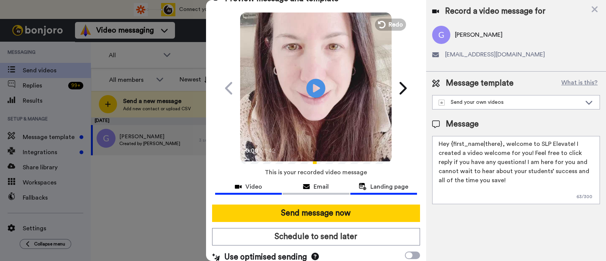
scroll to position [20, 0]
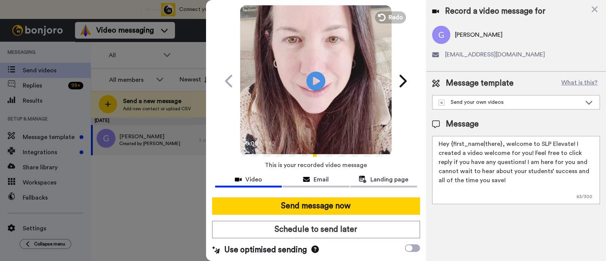
type textarea "Hey {first_name|there}, welcome to SLP Elevate! I created a video welcome for y…"
click at [364, 196] on div at bounding box center [316, 194] width 202 height 6
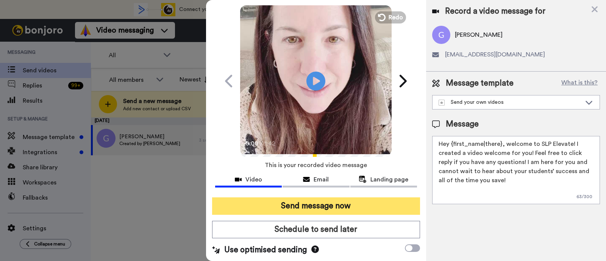
click at [362, 203] on button "Send message now" at bounding box center [316, 205] width 208 height 17
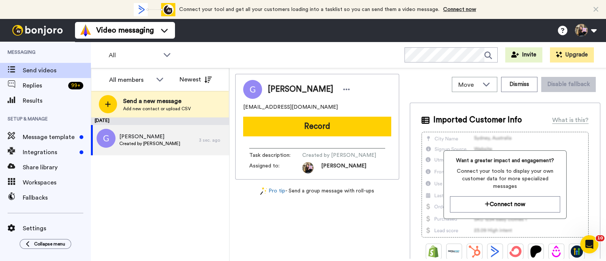
scroll to position [0, 0]
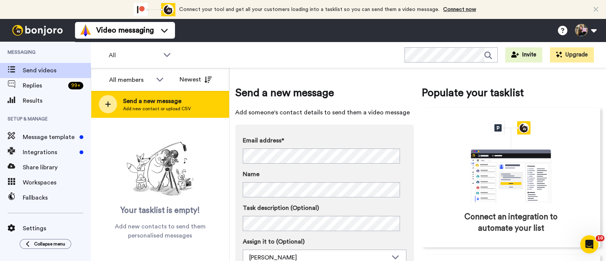
click at [206, 105] on div "Send a new message Add new contact or upload CSV" at bounding box center [159, 104] width 137 height 27
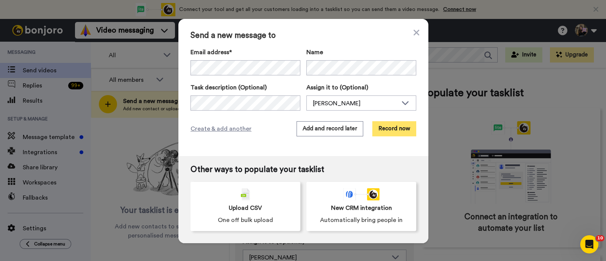
click at [384, 123] on button "Record now" at bounding box center [394, 128] width 44 height 15
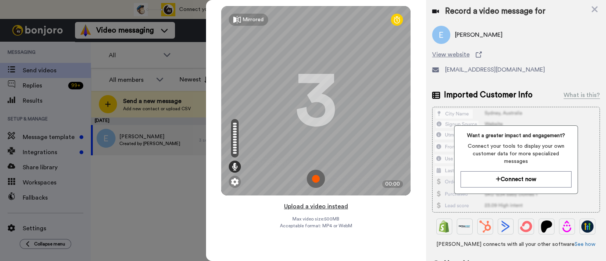
click at [322, 205] on button "Upload a video instead" at bounding box center [316, 206] width 69 height 10
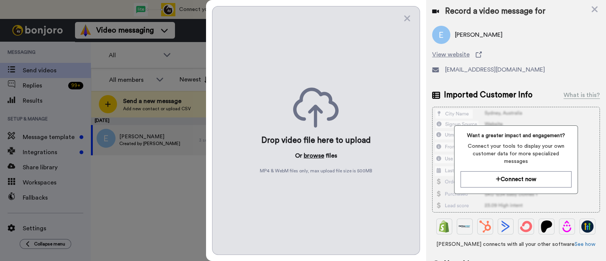
click at [318, 156] on button "browse" at bounding box center [314, 155] width 20 height 9
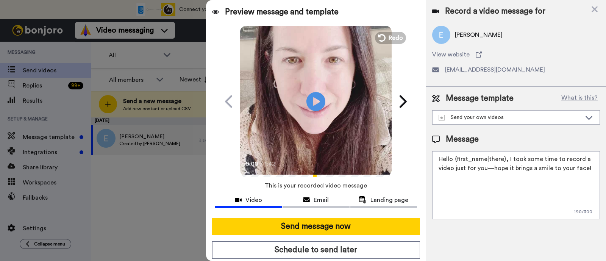
drag, startPoint x: 586, startPoint y: 169, endPoint x: 507, endPoint y: 159, distance: 79.0
click at [507, 159] on textarea "Hello {first_name|there}, I took some time to record a video just for you—hope …" at bounding box center [516, 185] width 168 height 68
paste textarea "welcome to SLP Elevate! I created a video welcome for you! Feel free to click r…"
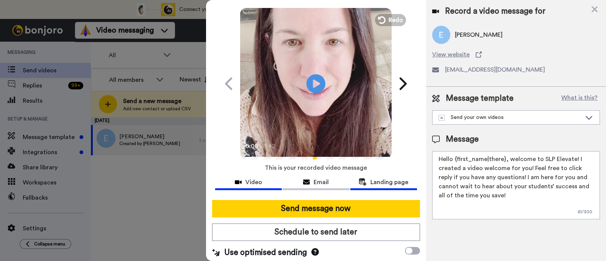
scroll to position [20, 0]
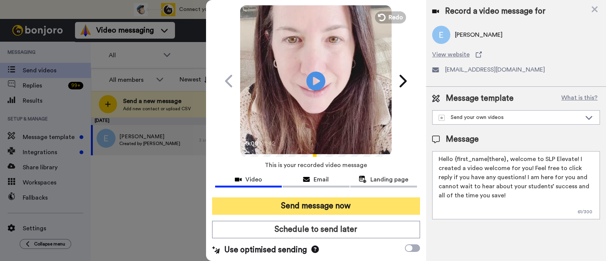
type textarea "Hello {first_name|there}, welcome to SLP Elevate! I created a video welcome for…"
click at [354, 203] on button "Send message now" at bounding box center [316, 205] width 208 height 17
